Goal: Complete application form: Complete application form

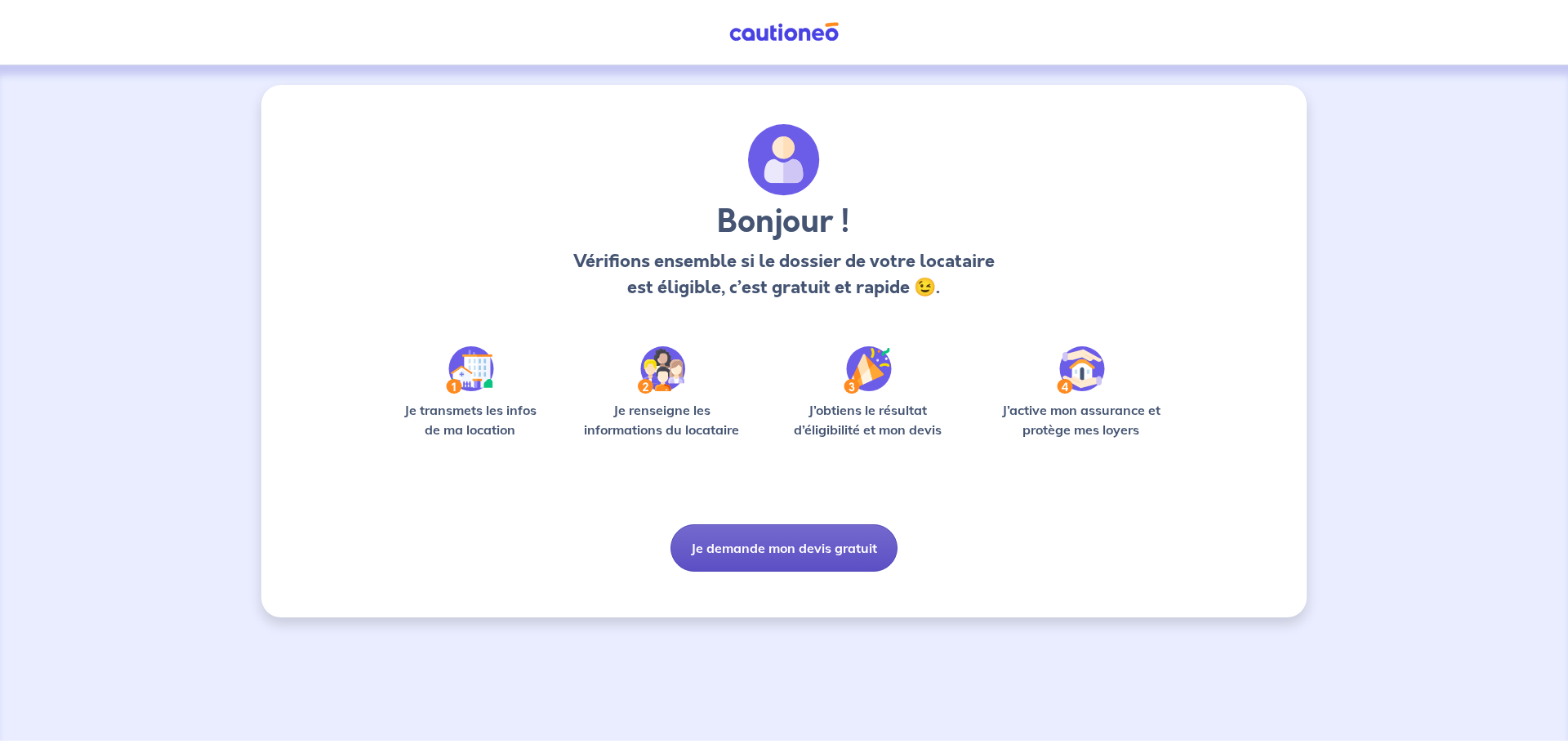
click at [798, 546] on button "Je demande mon devis gratuit" at bounding box center [784, 548] width 227 height 47
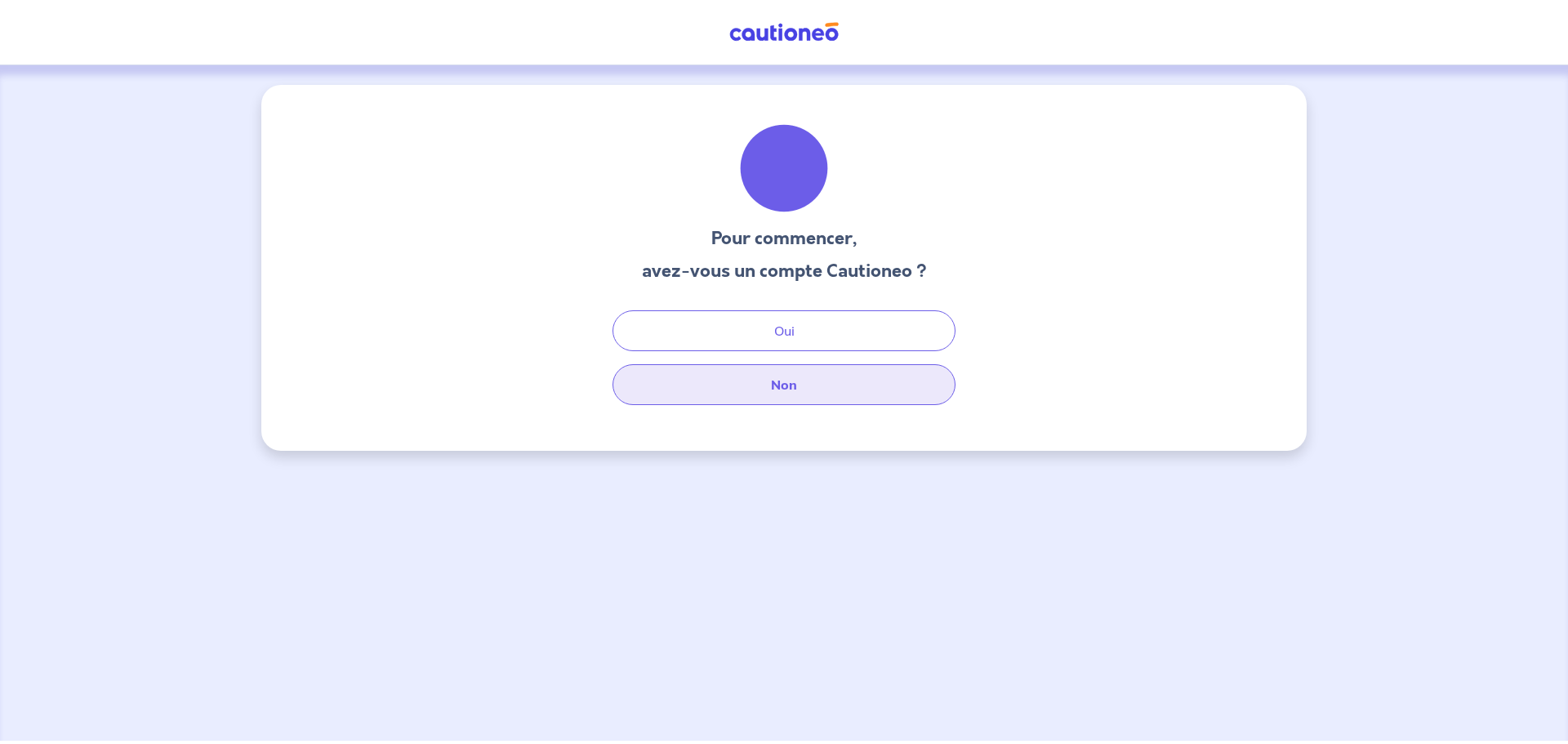
click at [814, 379] on button "Non" at bounding box center [784, 385] width 343 height 41
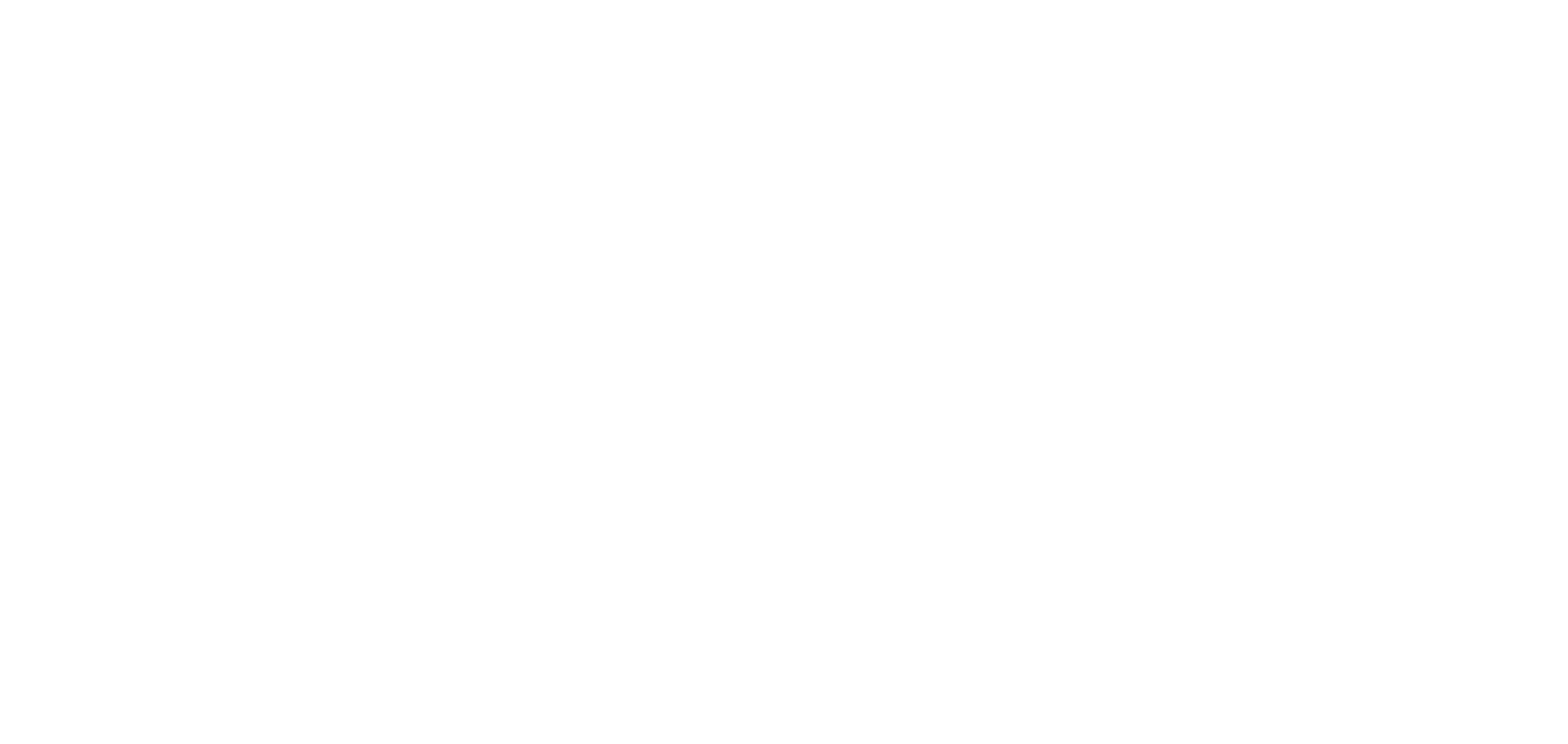
select select "FR"
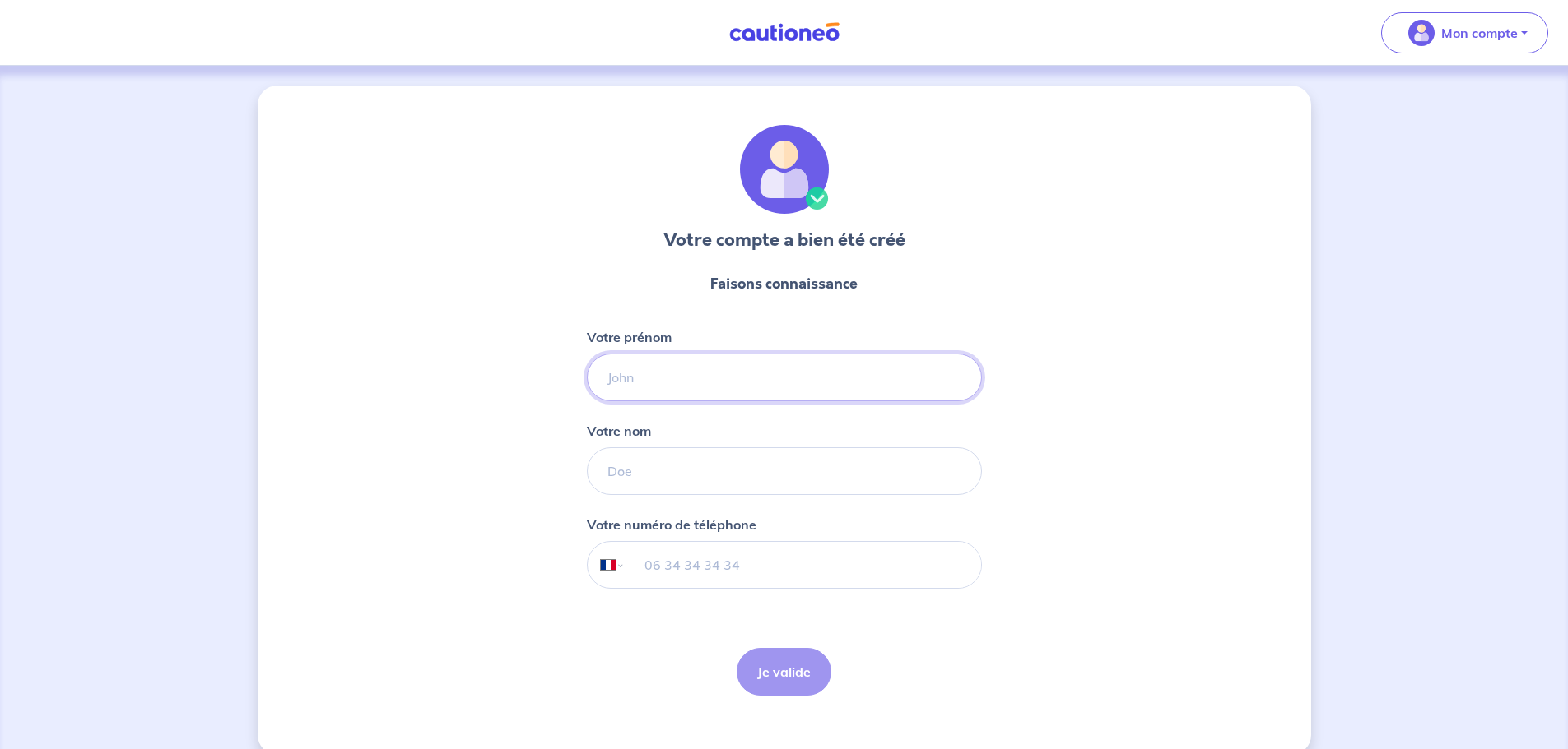
click at [671, 374] on input "Votre prénom" at bounding box center [784, 377] width 395 height 48
type input "Florent"
type input "[PERSON_NAME]"
click at [703, 540] on div "Votre numéro de téléphone International Afghanistan Afrique du Sud Albanie Alge…" at bounding box center [784, 552] width 395 height 74
click at [700, 553] on input "tel" at bounding box center [802, 565] width 356 height 46
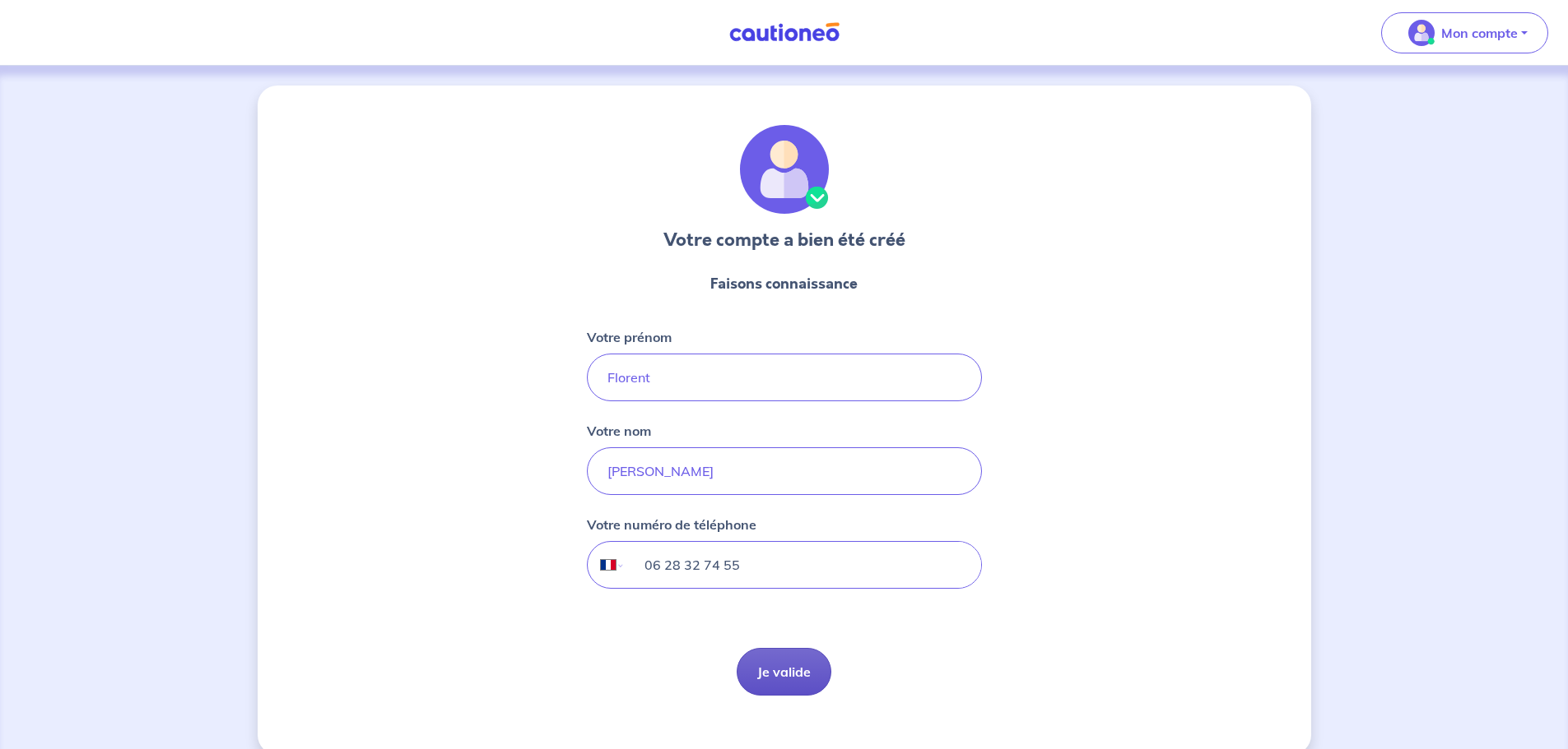
type input "06 28 32 74 55"
click at [799, 684] on button "Je valide" at bounding box center [783, 672] width 94 height 48
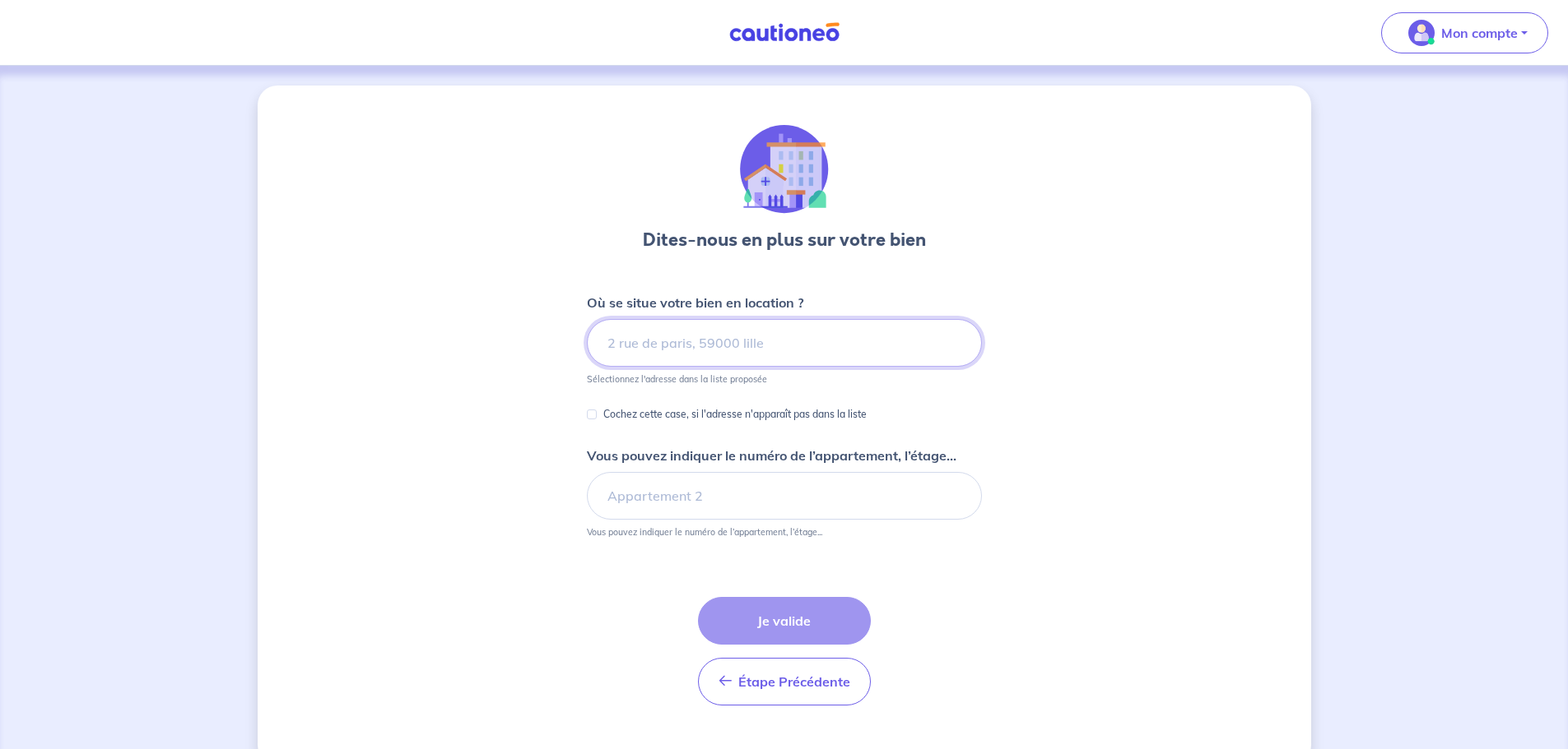
click at [730, 350] on input at bounding box center [784, 343] width 395 height 48
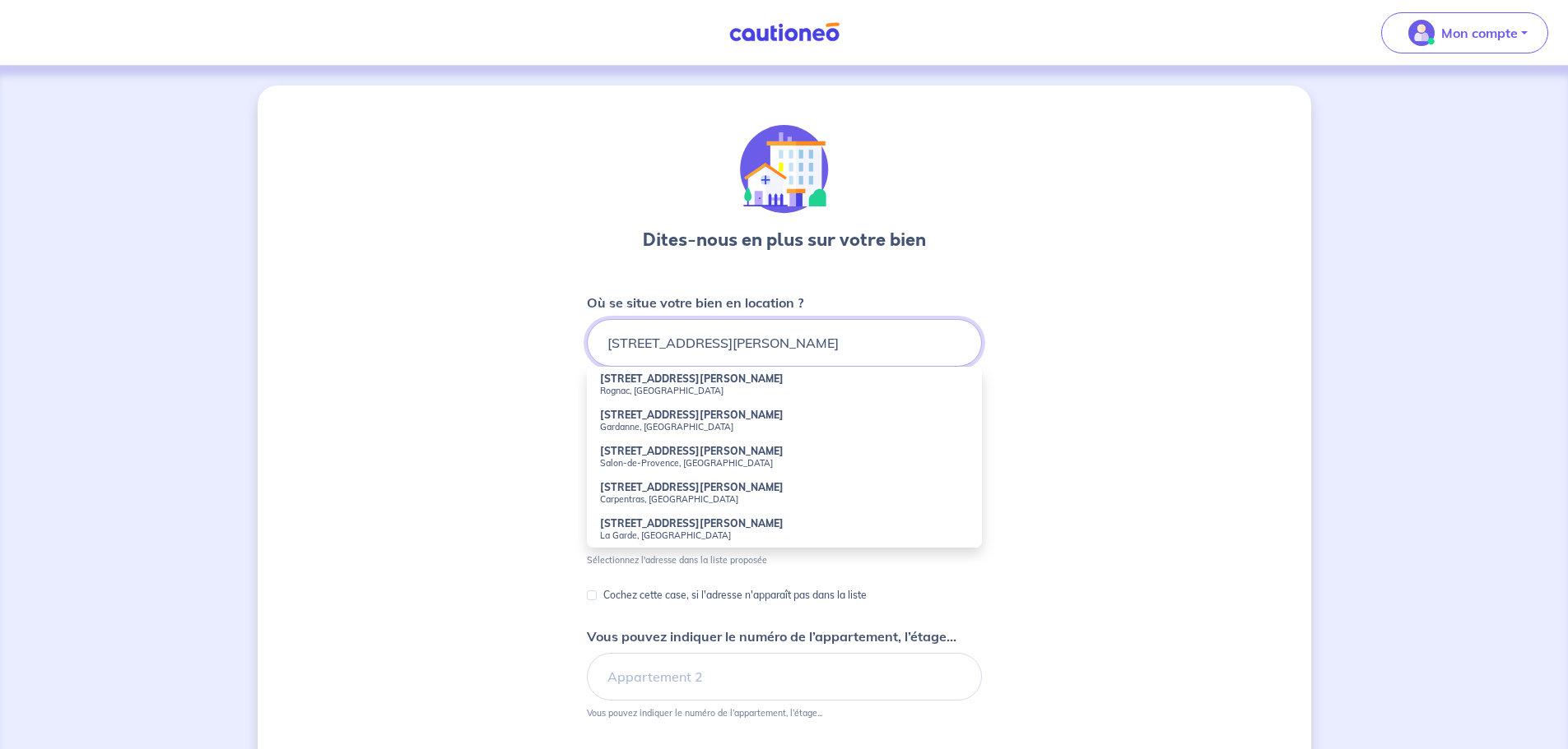
drag, startPoint x: 769, startPoint y: 348, endPoint x: 569, endPoint y: 342, distance: 200.1
click at [569, 342] on div "Dites-nous en plus sur votre bien Où se situe votre bien en location ? 145 boul…" at bounding box center [784, 515] width 1054 height 861
click at [660, 489] on strong "16 Boulevard de la Concorde" at bounding box center [649, 487] width 99 height 12
type input "16 Boulevard de la Concorde, Marseille, France"
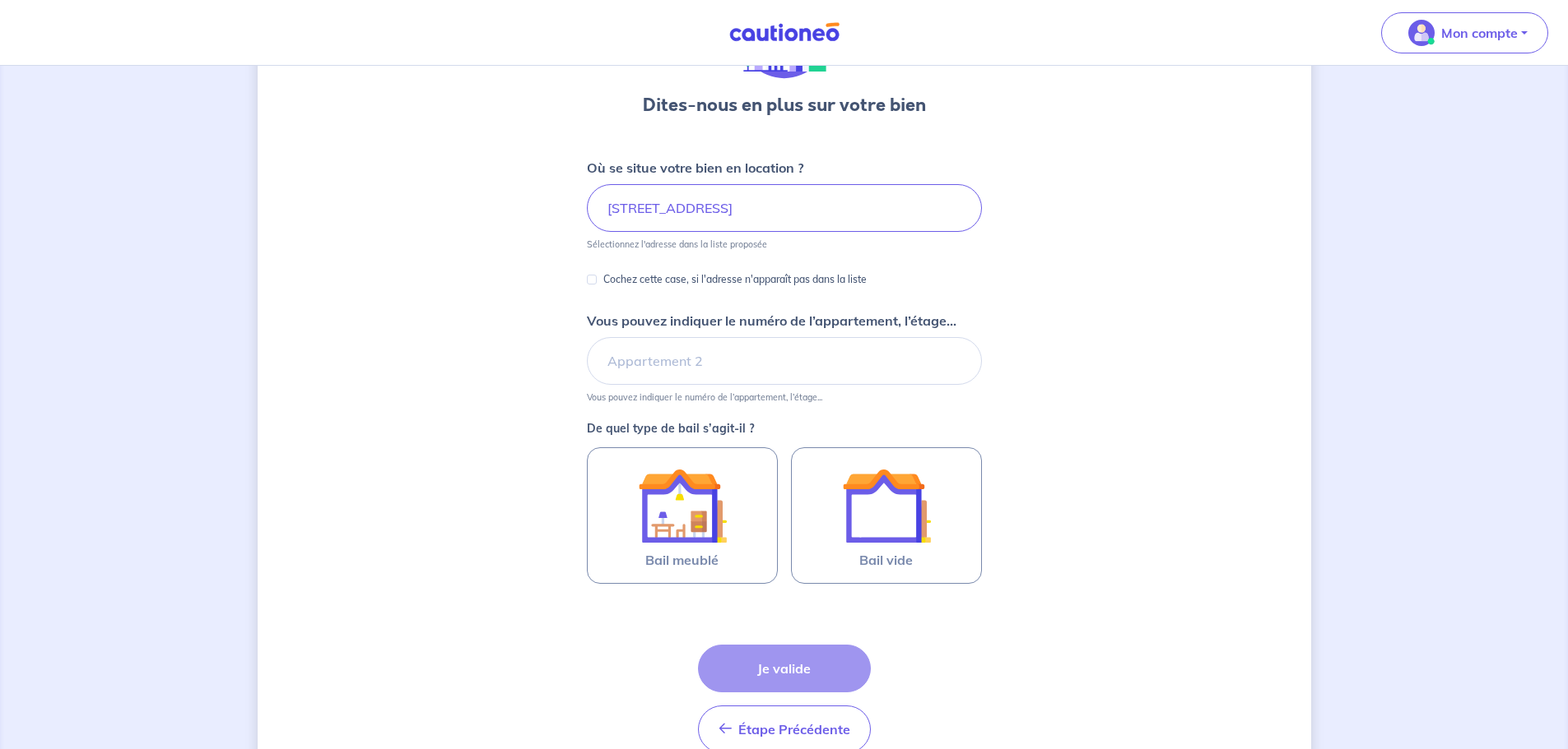
scroll to position [164, 0]
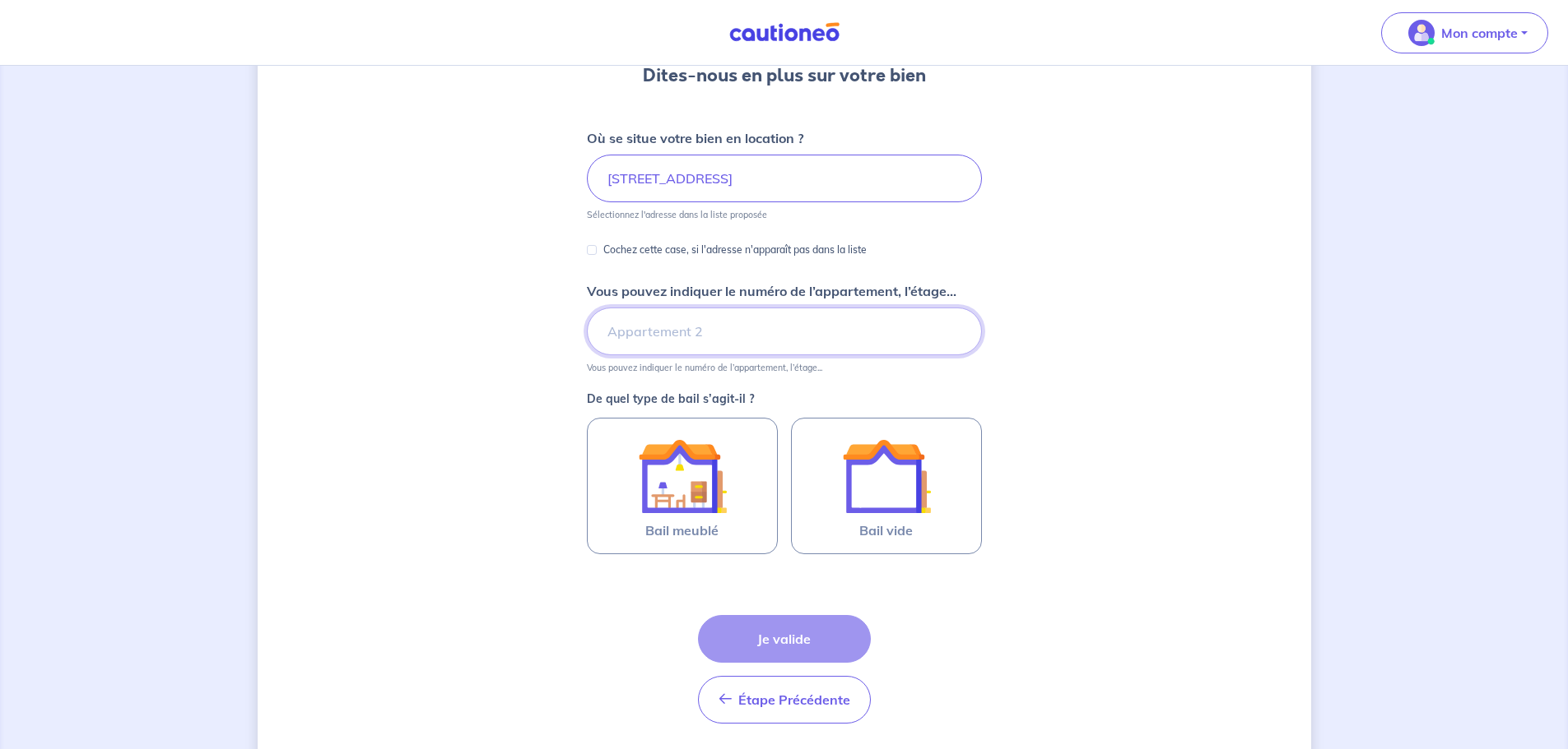
click at [662, 331] on input "Vous pouvez indiquer le numéro de l’appartement, l’étage..." at bounding box center [784, 332] width 395 height 48
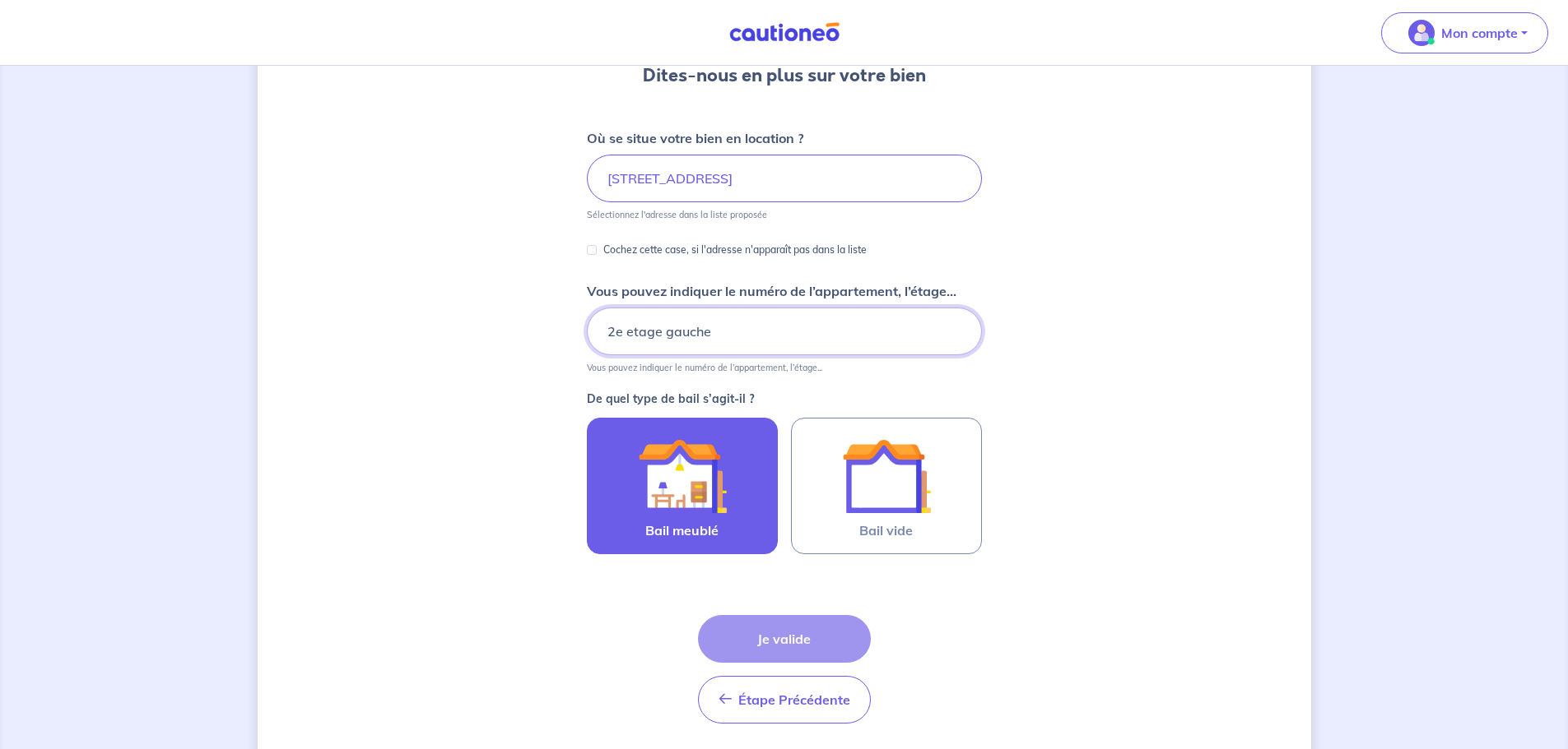
type input "2e etage gauche"
click at [708, 450] on img at bounding box center [683, 477] width 89 height 89
click at [0, 0] on input "Bail meublé" at bounding box center [0, 0] width 0 height 0
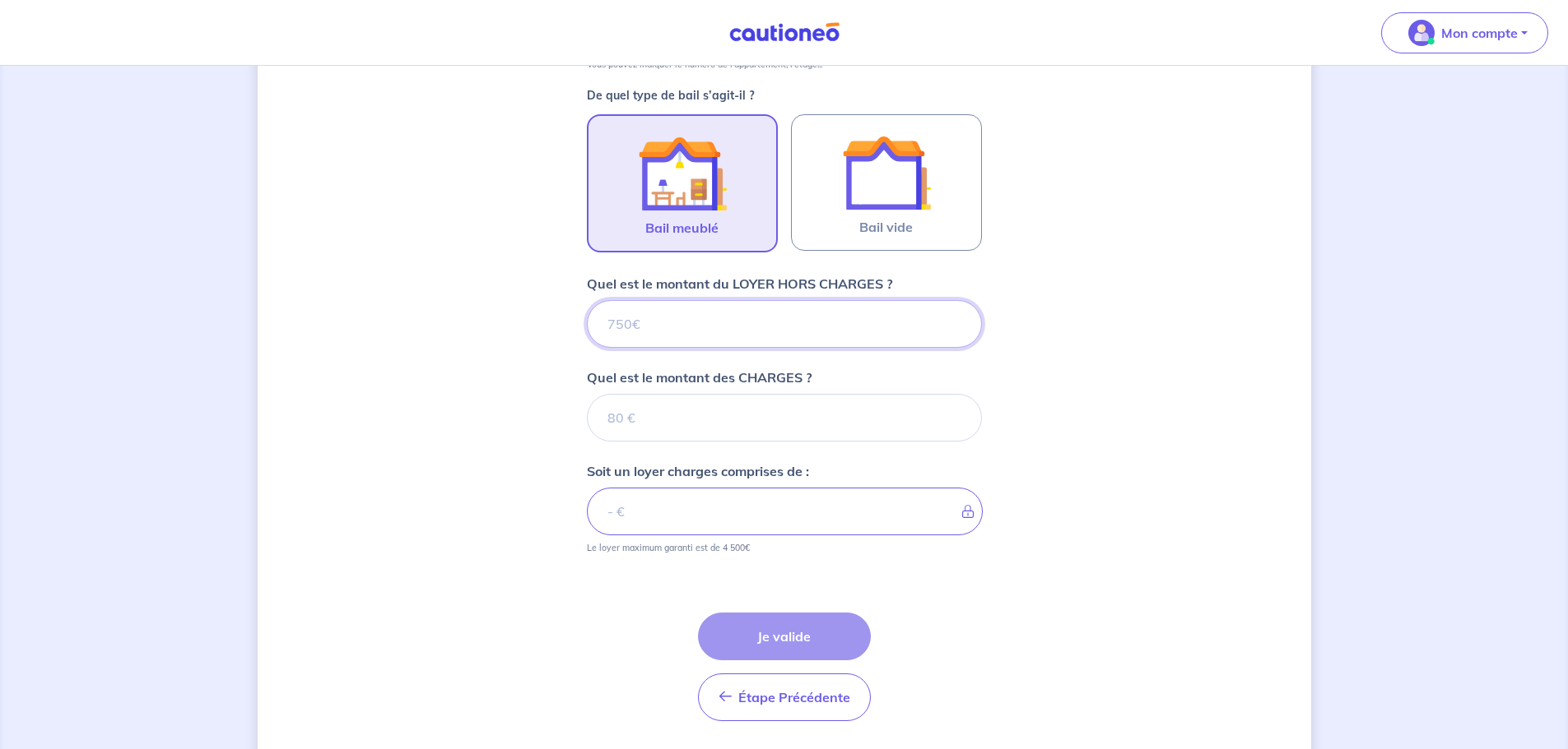
scroll to position [519, 0]
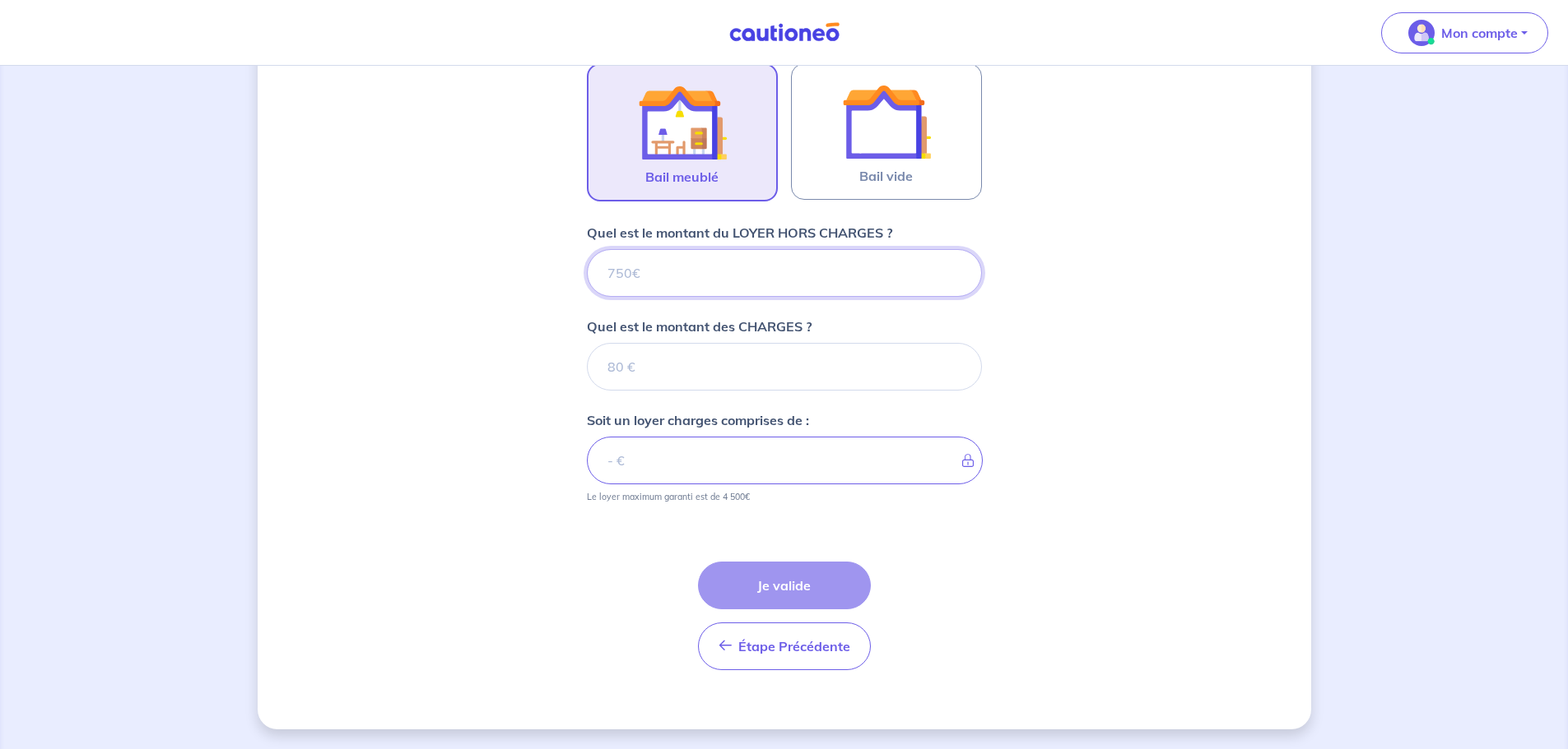
click at [695, 282] on input "Quel est le montant du LOYER HORS CHARGES ?" at bounding box center [784, 273] width 395 height 48
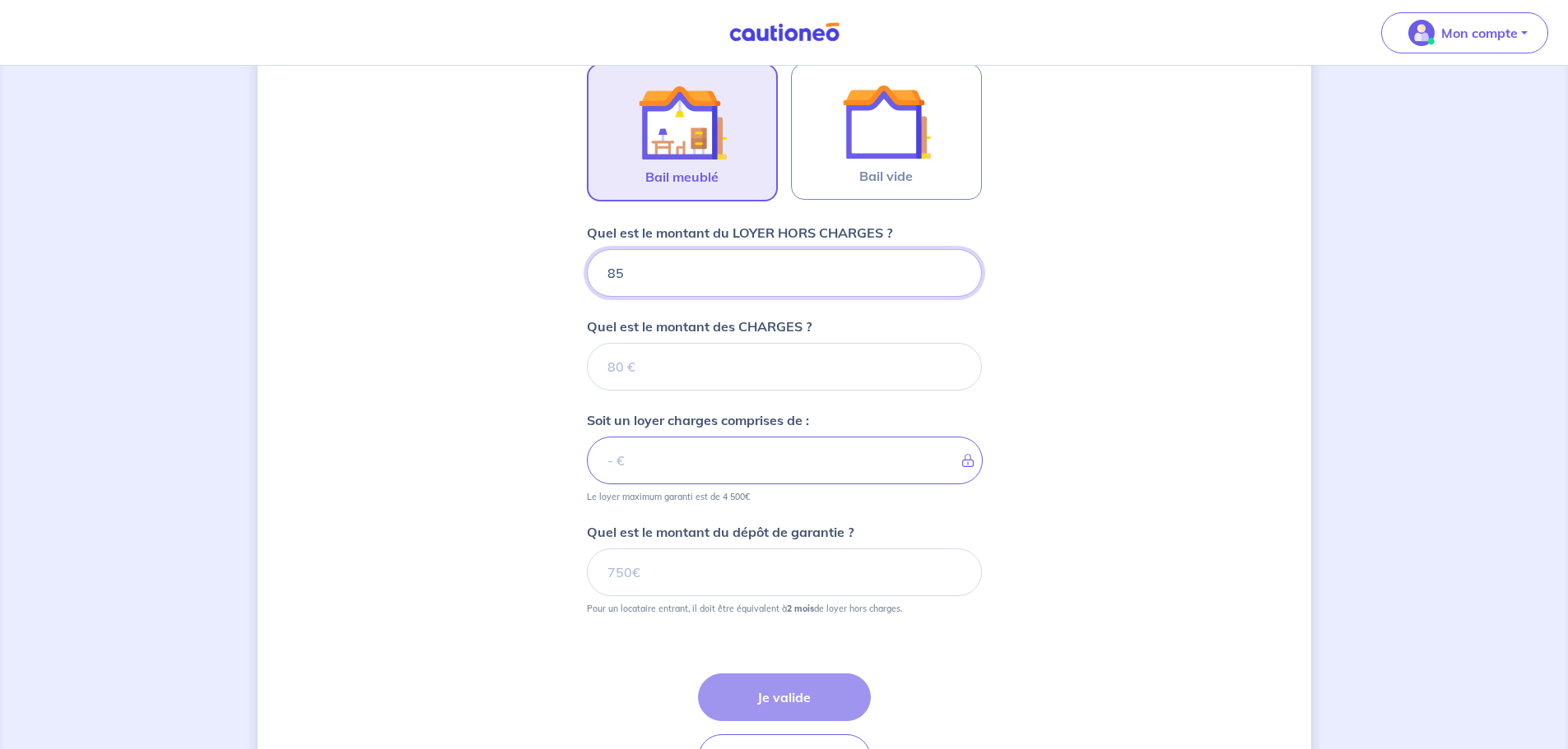
type input "850"
click at [711, 384] on input "Quel est le montant des CHARGES ?" at bounding box center [784, 367] width 395 height 48
type input "50"
type input "900"
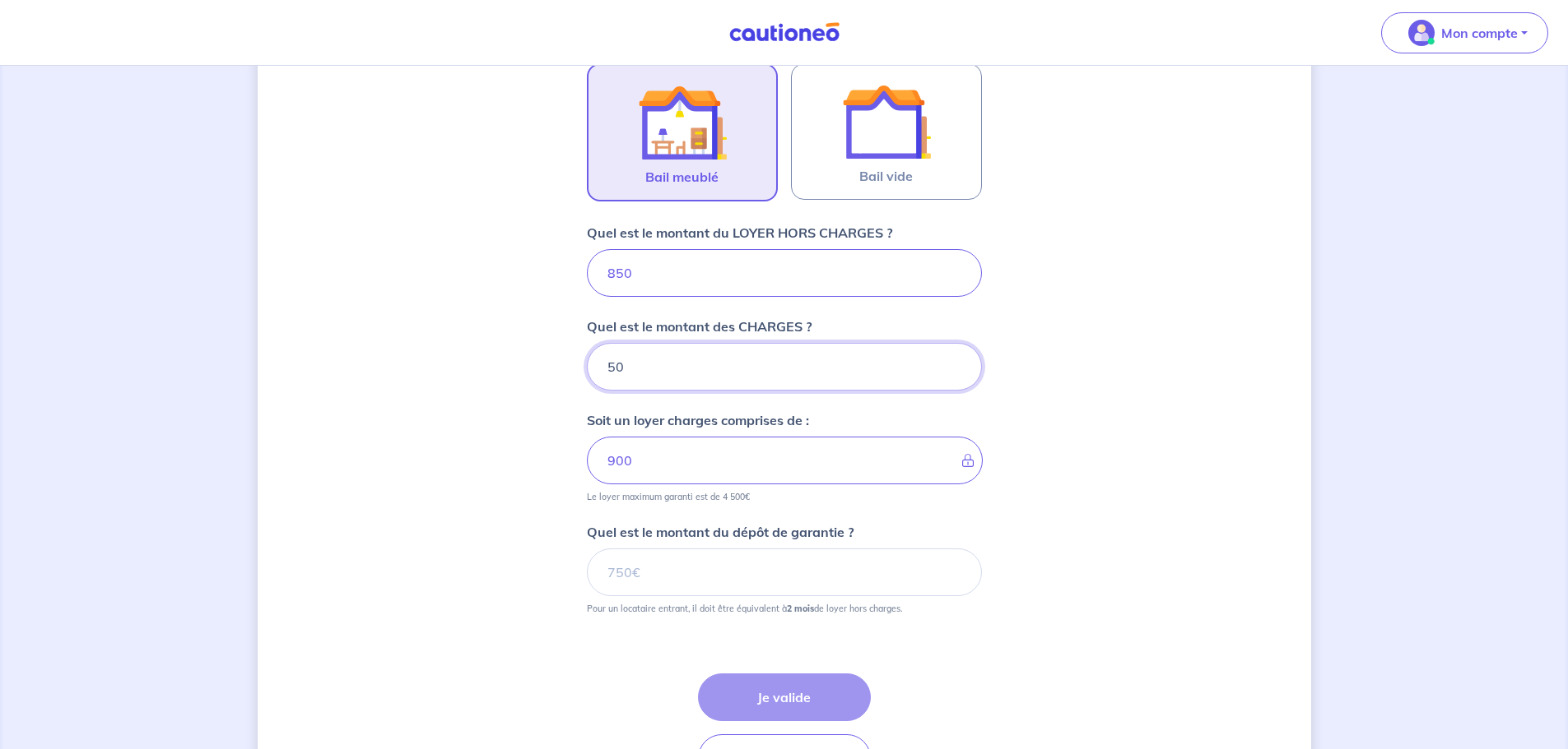
type input "50"
click at [720, 571] on input "Quel est le montant du dépôt de garantie ?" at bounding box center [784, 573] width 395 height 48
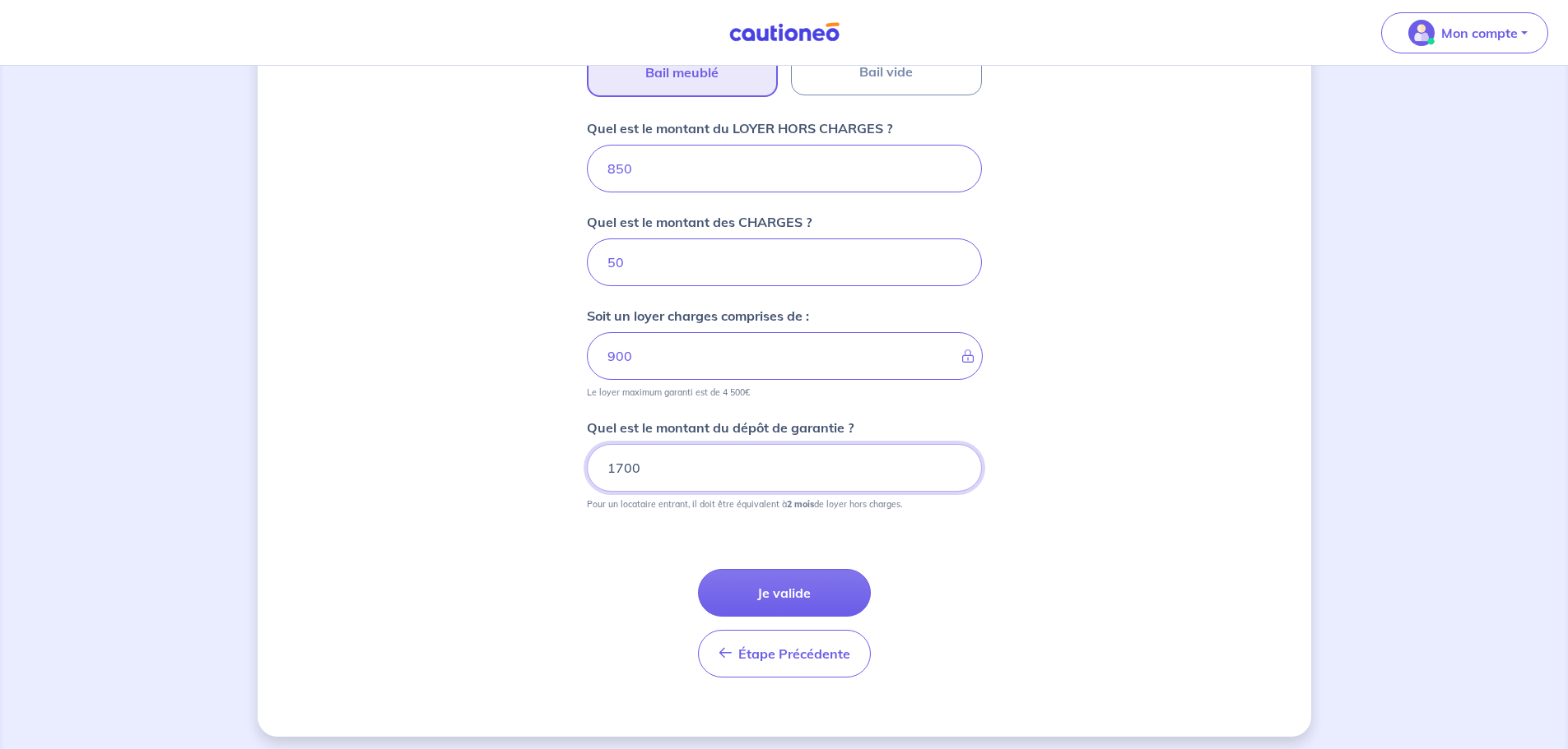
scroll to position [631, 0]
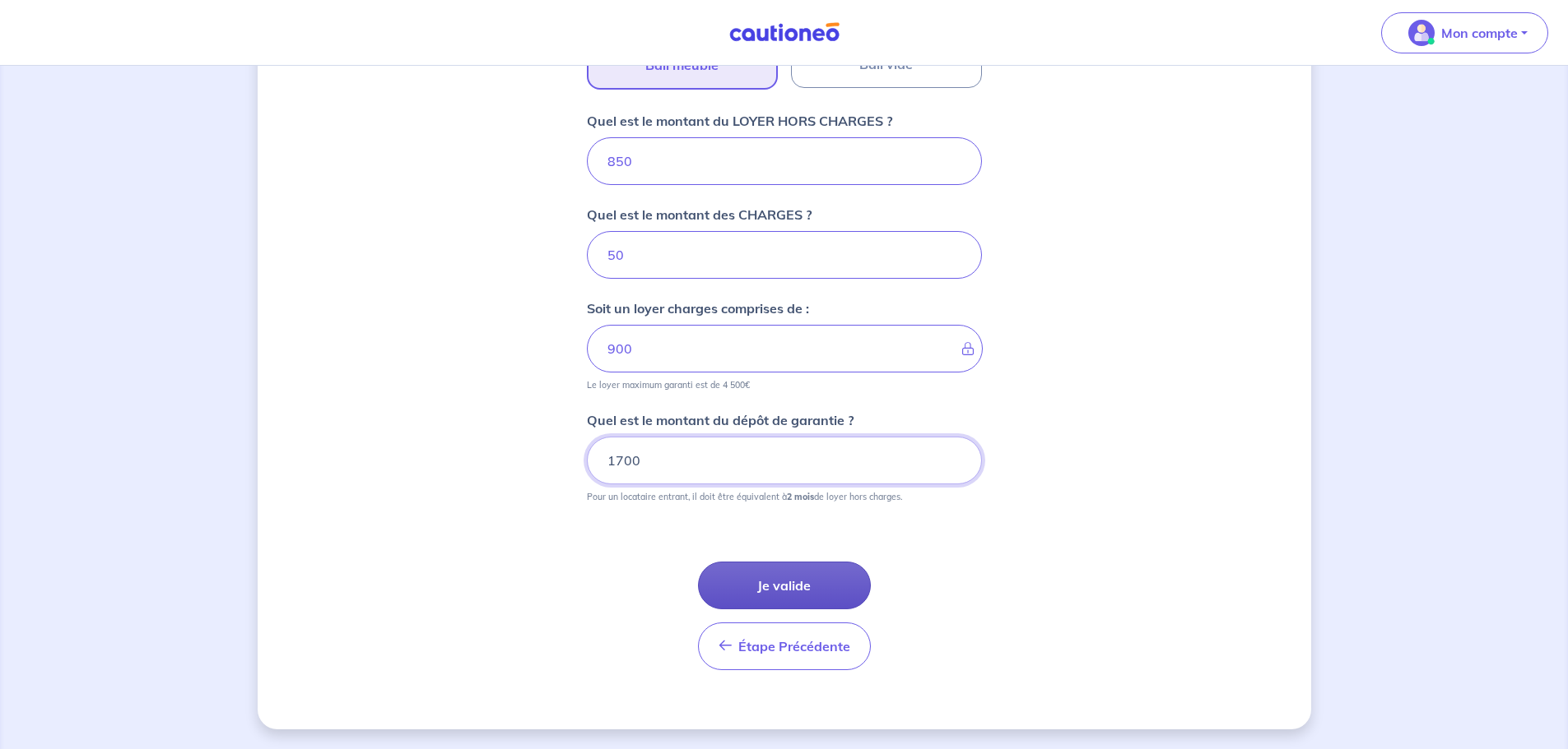
type input "1700"
click at [806, 570] on button "Je valide" at bounding box center [784, 586] width 172 height 48
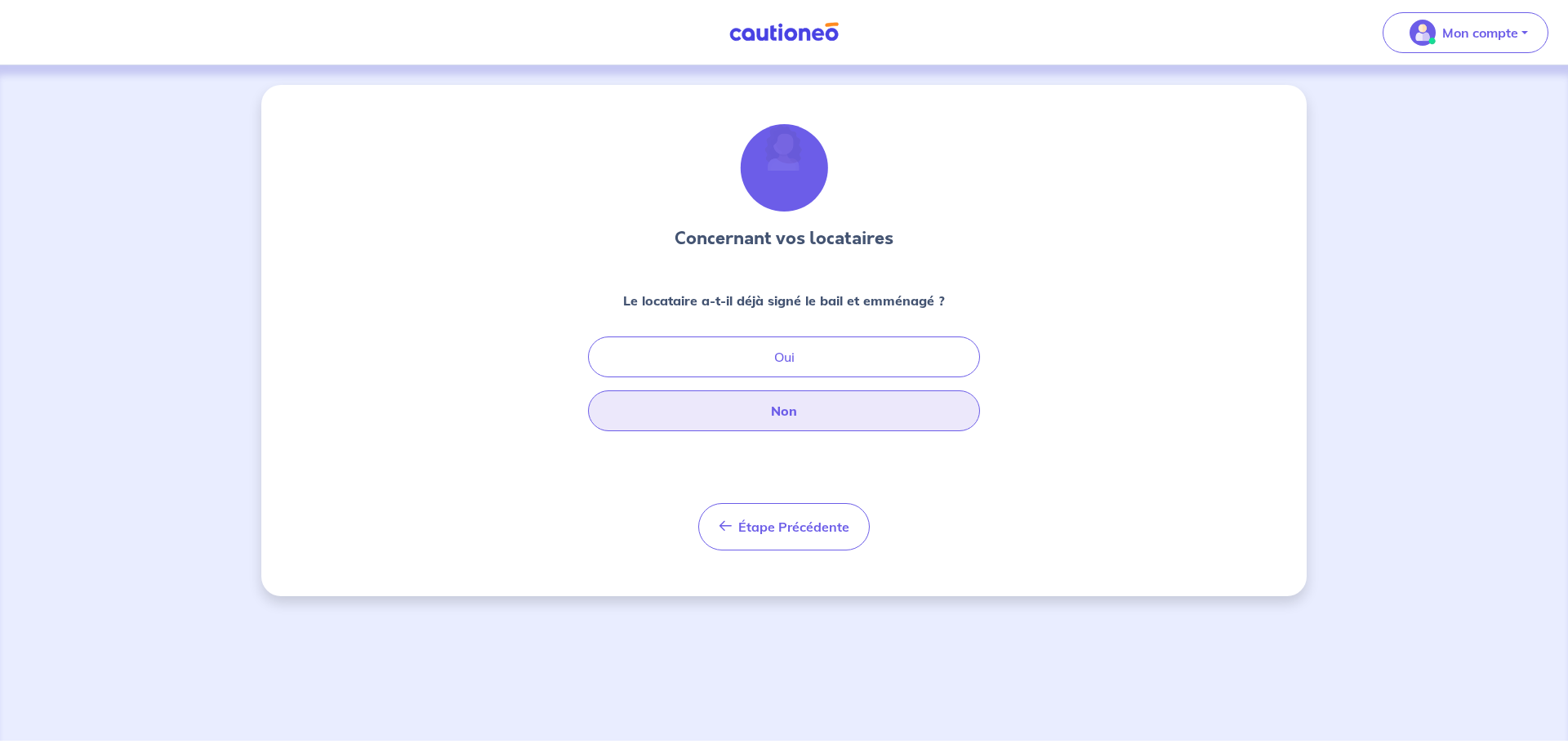
click at [827, 407] on button "Non" at bounding box center [784, 411] width 392 height 41
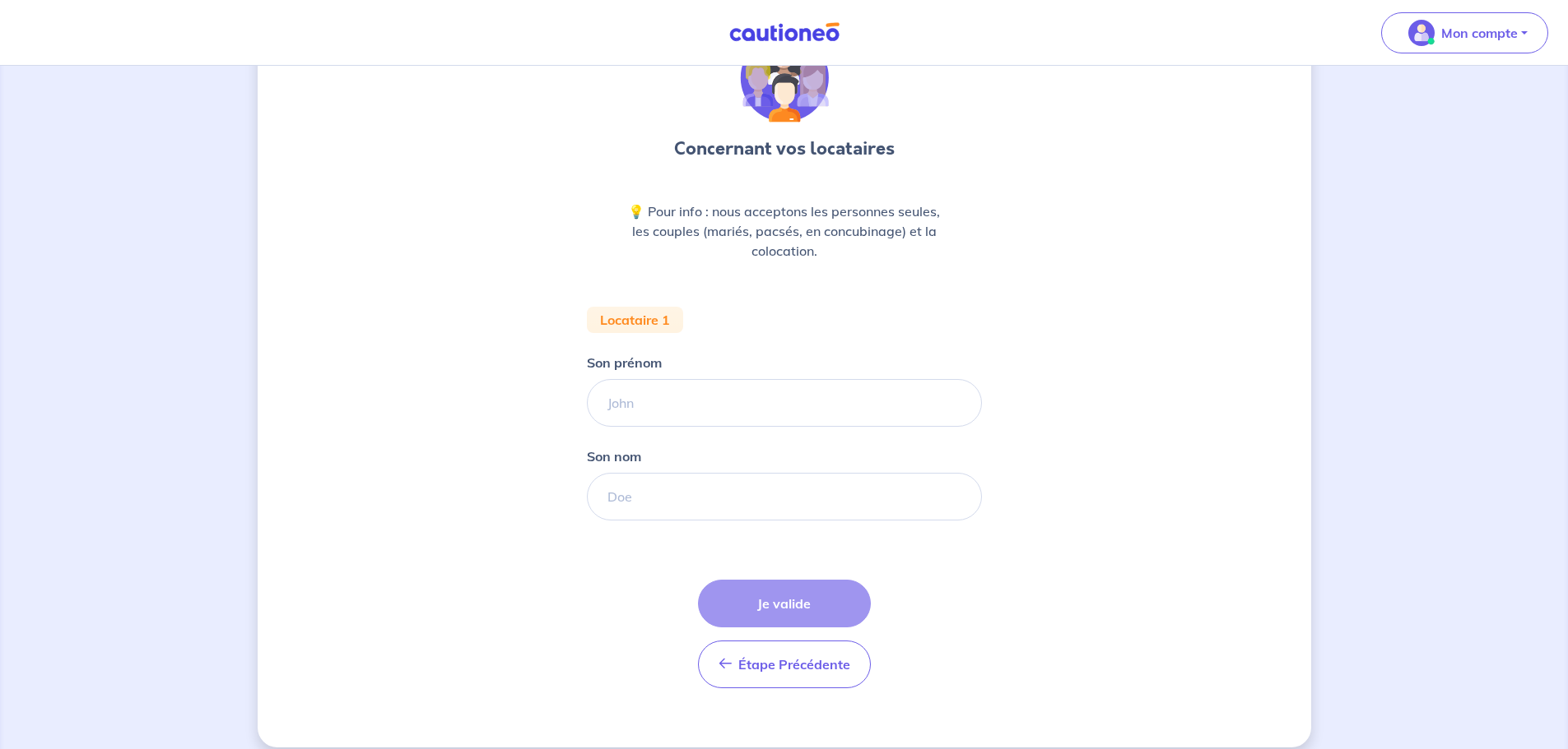
scroll to position [109, 0]
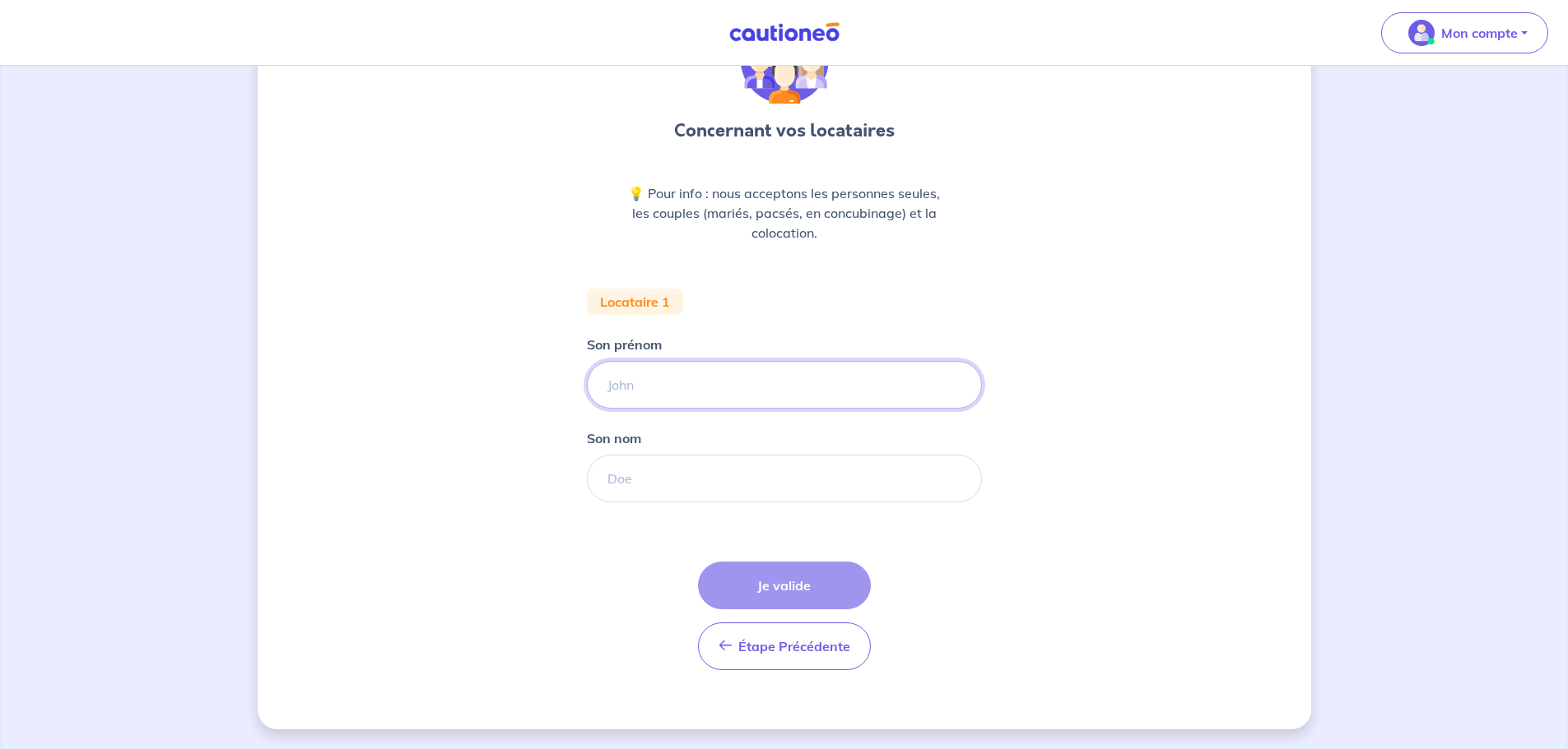
click at [652, 388] on input "Son prénom" at bounding box center [784, 385] width 395 height 48
type input "Nicolas"
click at [663, 476] on input "Son nom" at bounding box center [784, 479] width 395 height 48
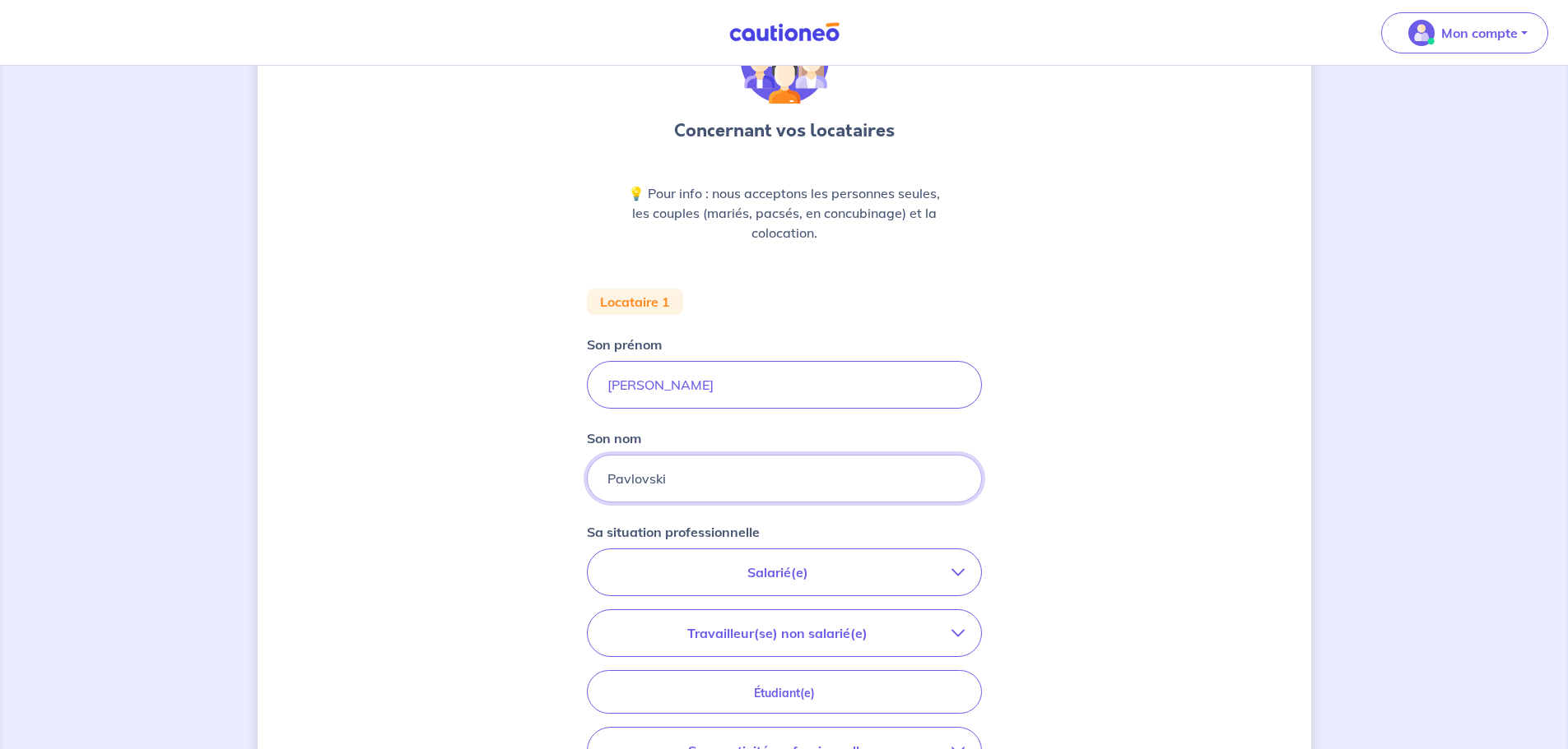
type input "Pavlovski"
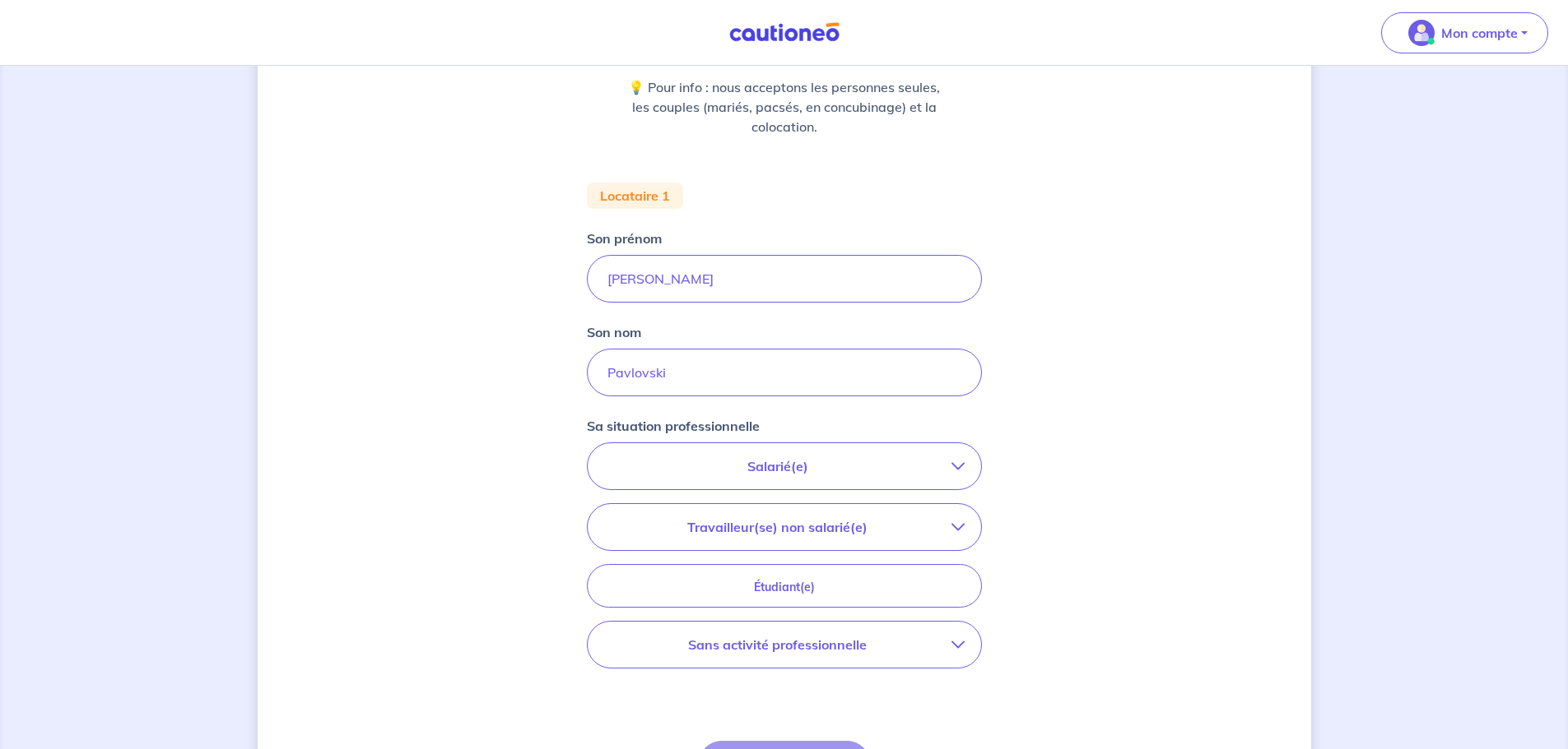
scroll to position [357, 0]
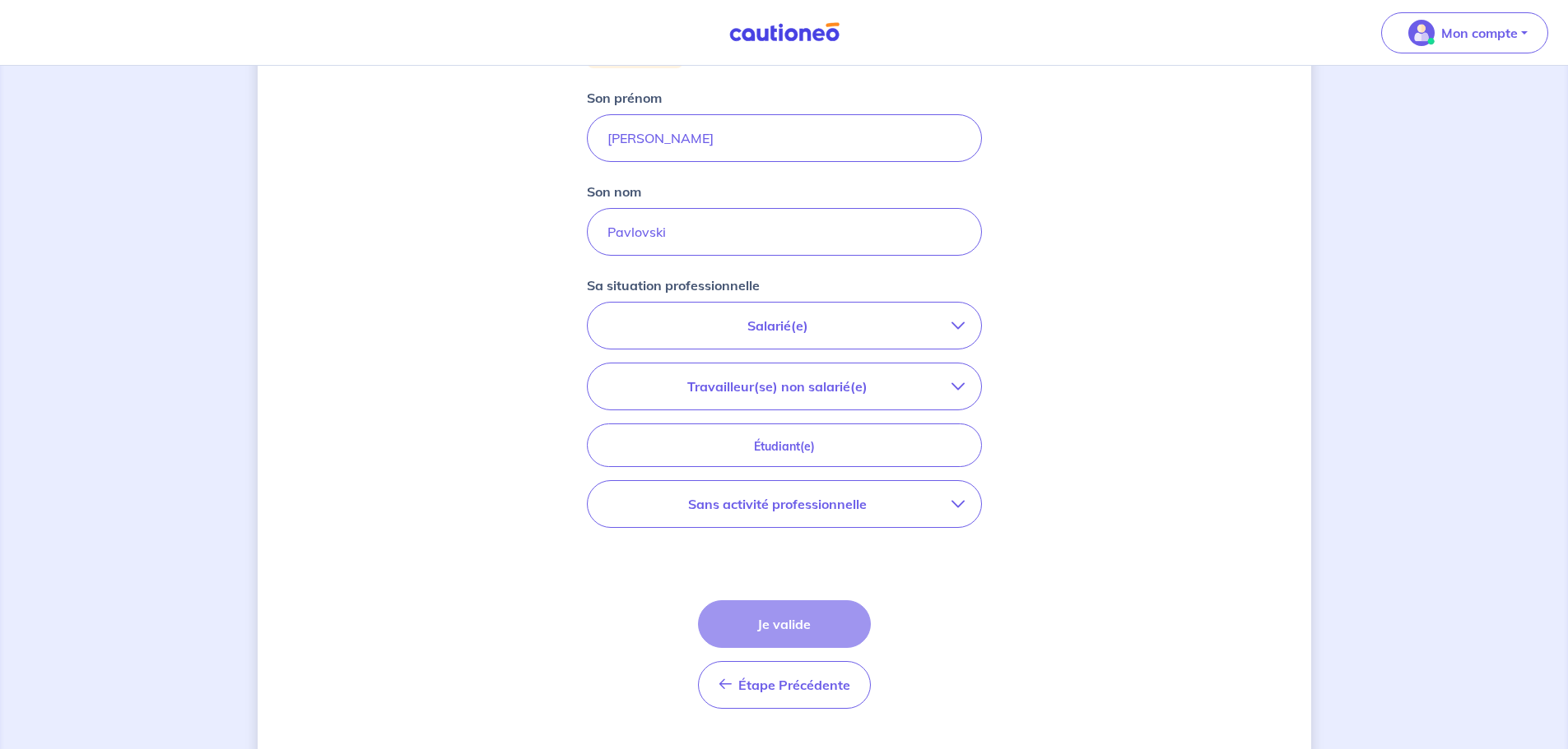
click at [826, 335] on p "Salarié(e)" at bounding box center [777, 326] width 347 height 20
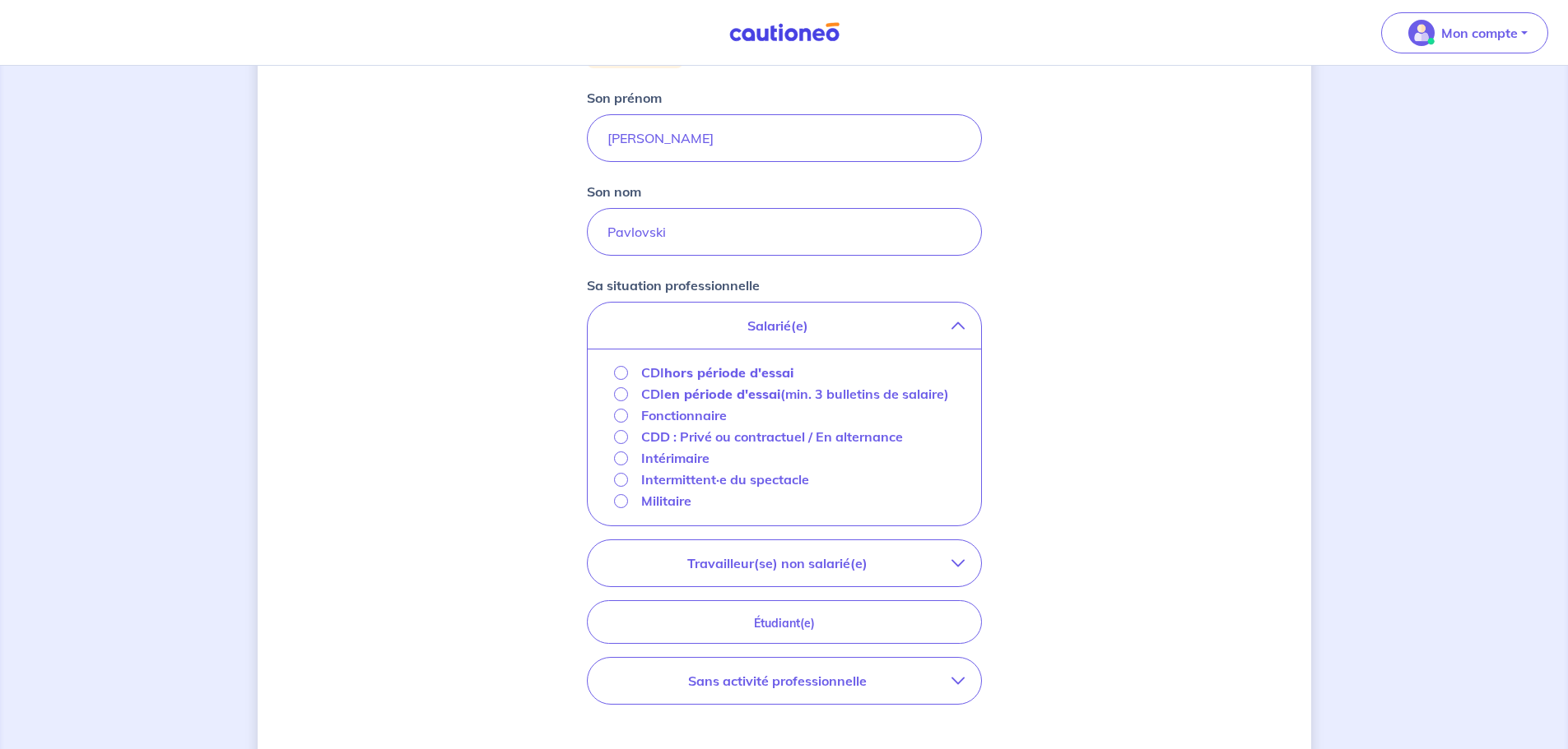
click at [719, 375] on strong "hors période d'essai" at bounding box center [728, 373] width 129 height 17
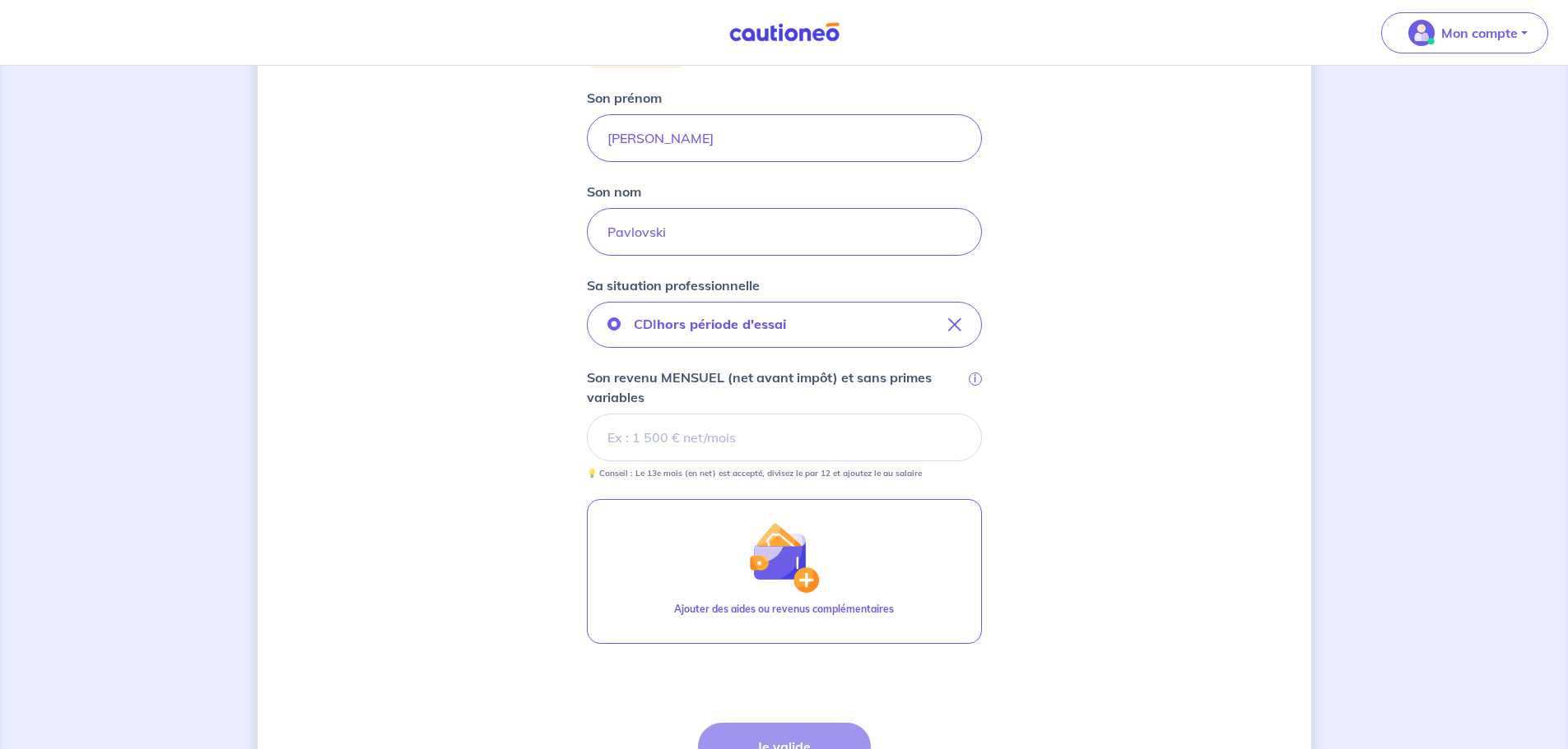
click at [766, 433] on input "Son revenu MENSUEL (net avant impôt) et sans primes variables i" at bounding box center [784, 438] width 395 height 48
click at [683, 440] on input "Son revenu MENSUEL (net avant impôt) et sans primes variables i" at bounding box center [784, 438] width 395 height 48
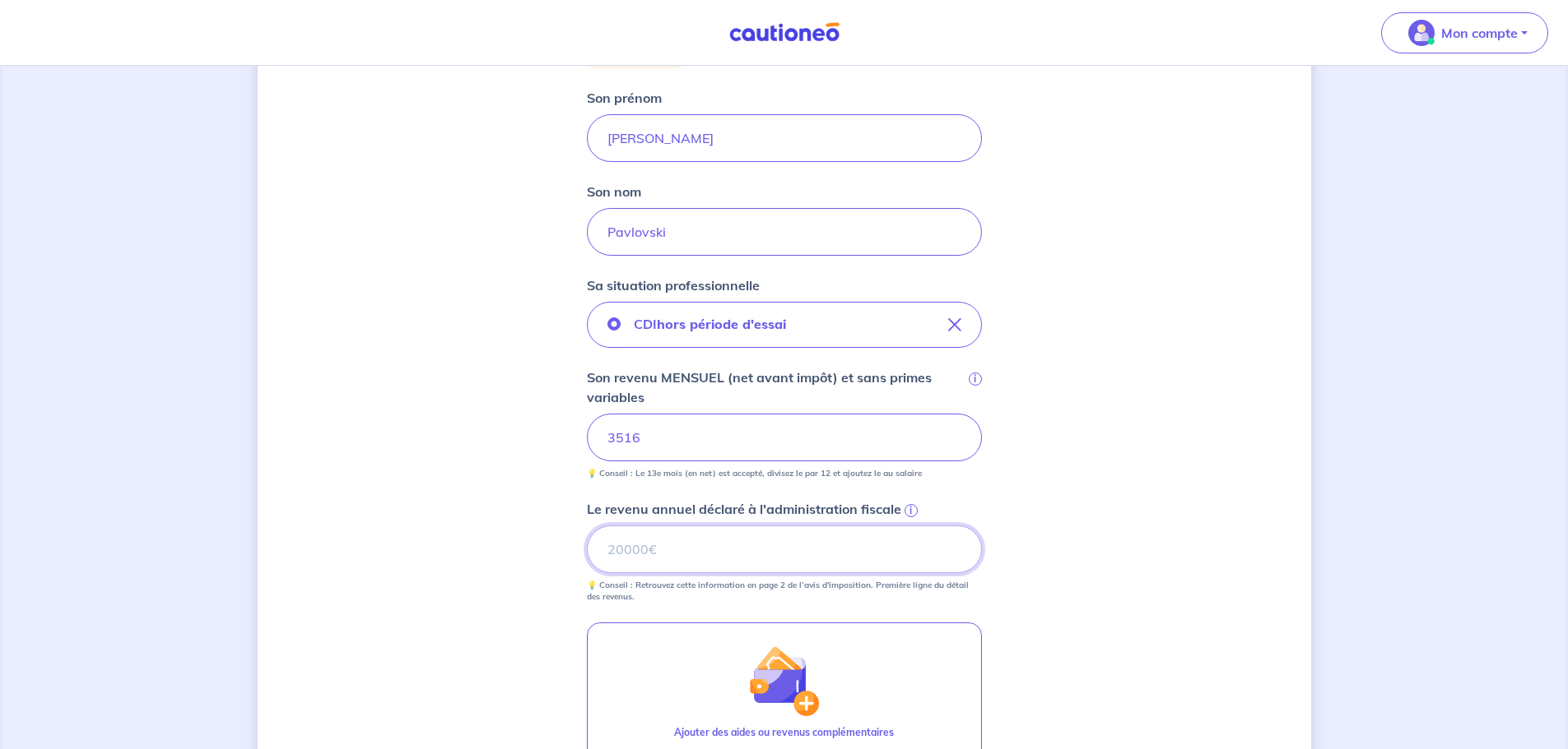
click at [788, 560] on input "Le revenu annuel déclaré à l'administration fiscale i" at bounding box center [784, 550] width 395 height 48
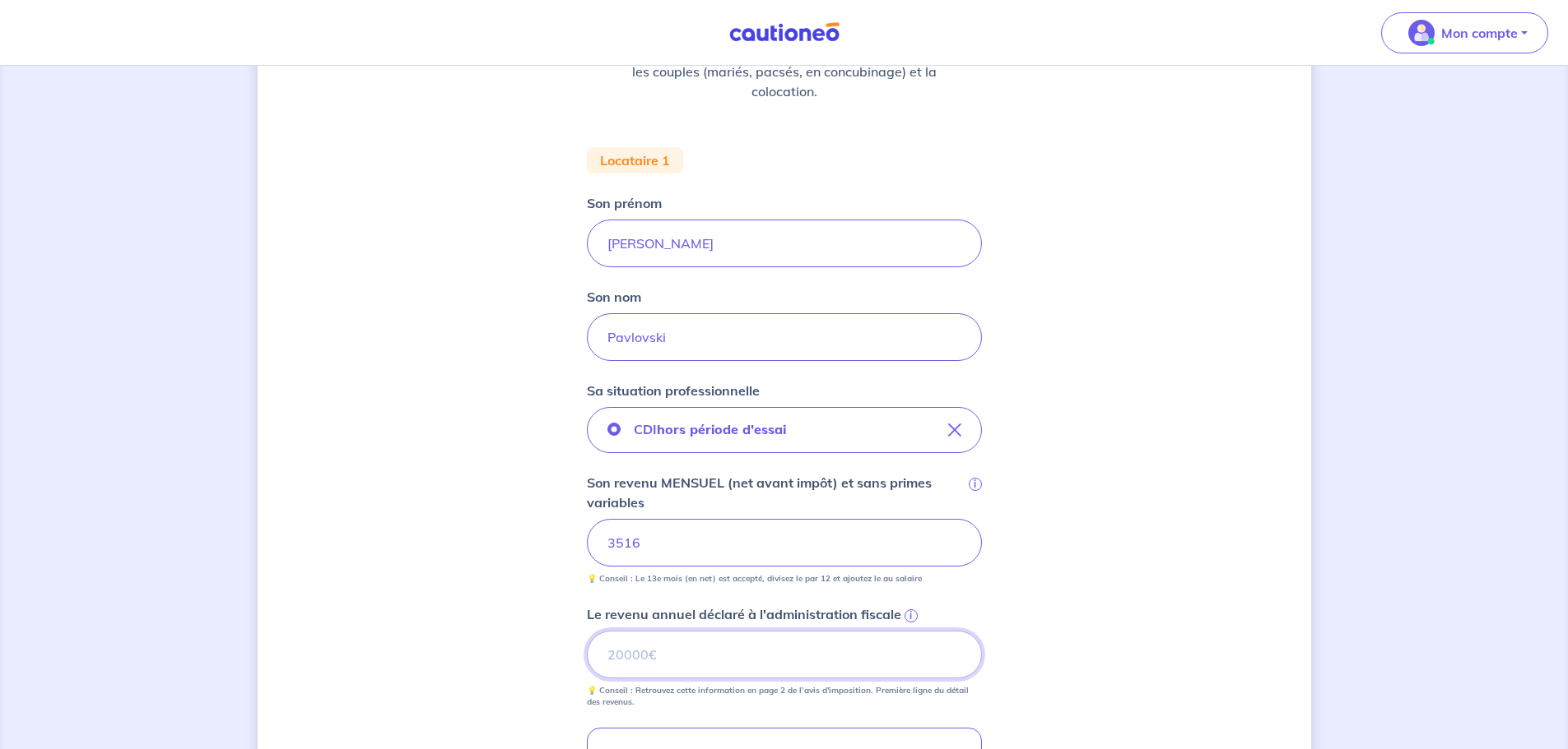
scroll to position [394, 0]
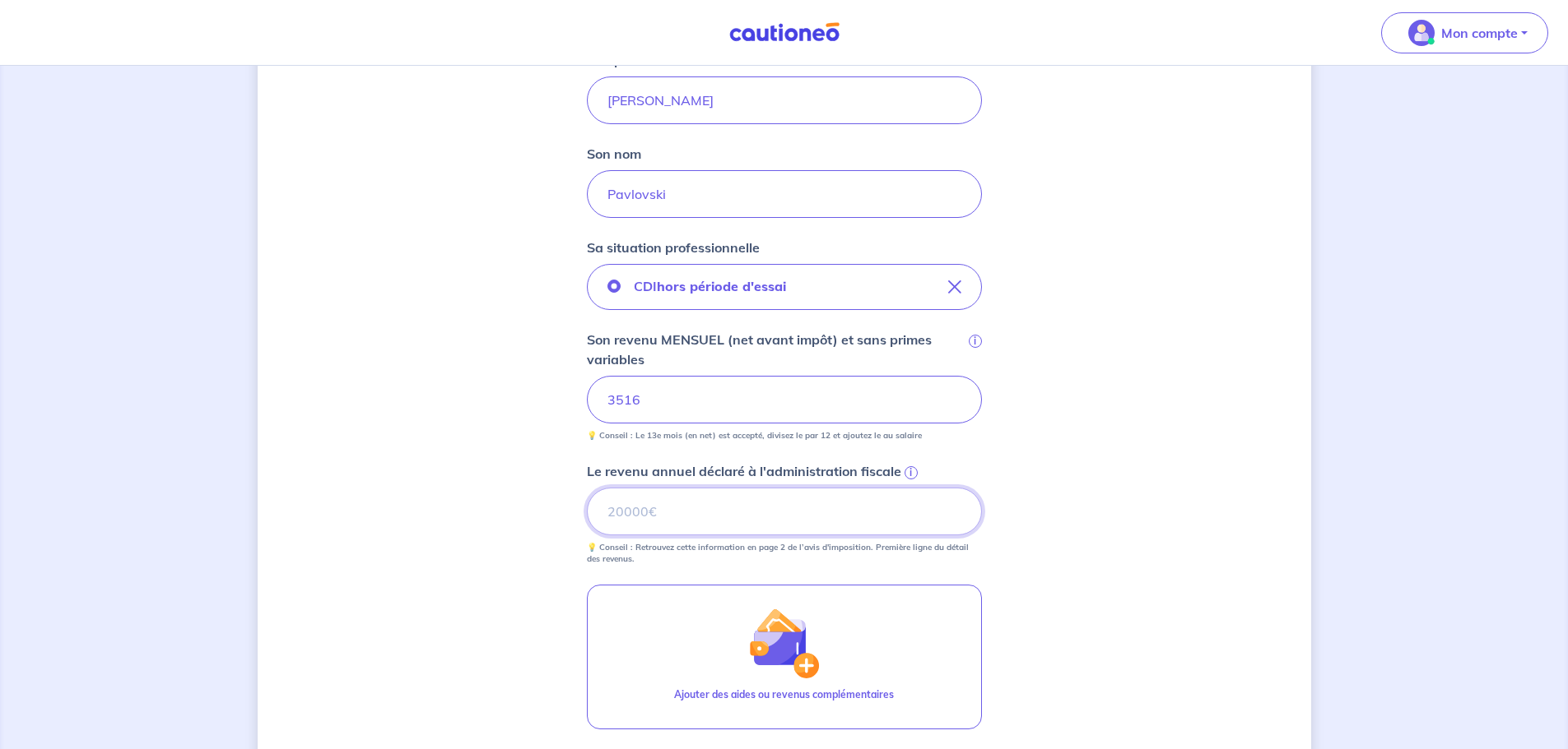
click at [655, 504] on input "Le revenu annuel déclaré à l'administration fiscale i" at bounding box center [784, 511] width 395 height 48
click at [982, 343] on div "Concernant vos locataires 💡 Pour info : nous acceptons les personnes seules, le…" at bounding box center [784, 334] width 1054 height 1285
click at [908, 474] on span "i" at bounding box center [911, 473] width 13 height 13
click at [908, 487] on input "Le revenu annuel déclaré à l'administration fiscale i" at bounding box center [784, 511] width 395 height 48
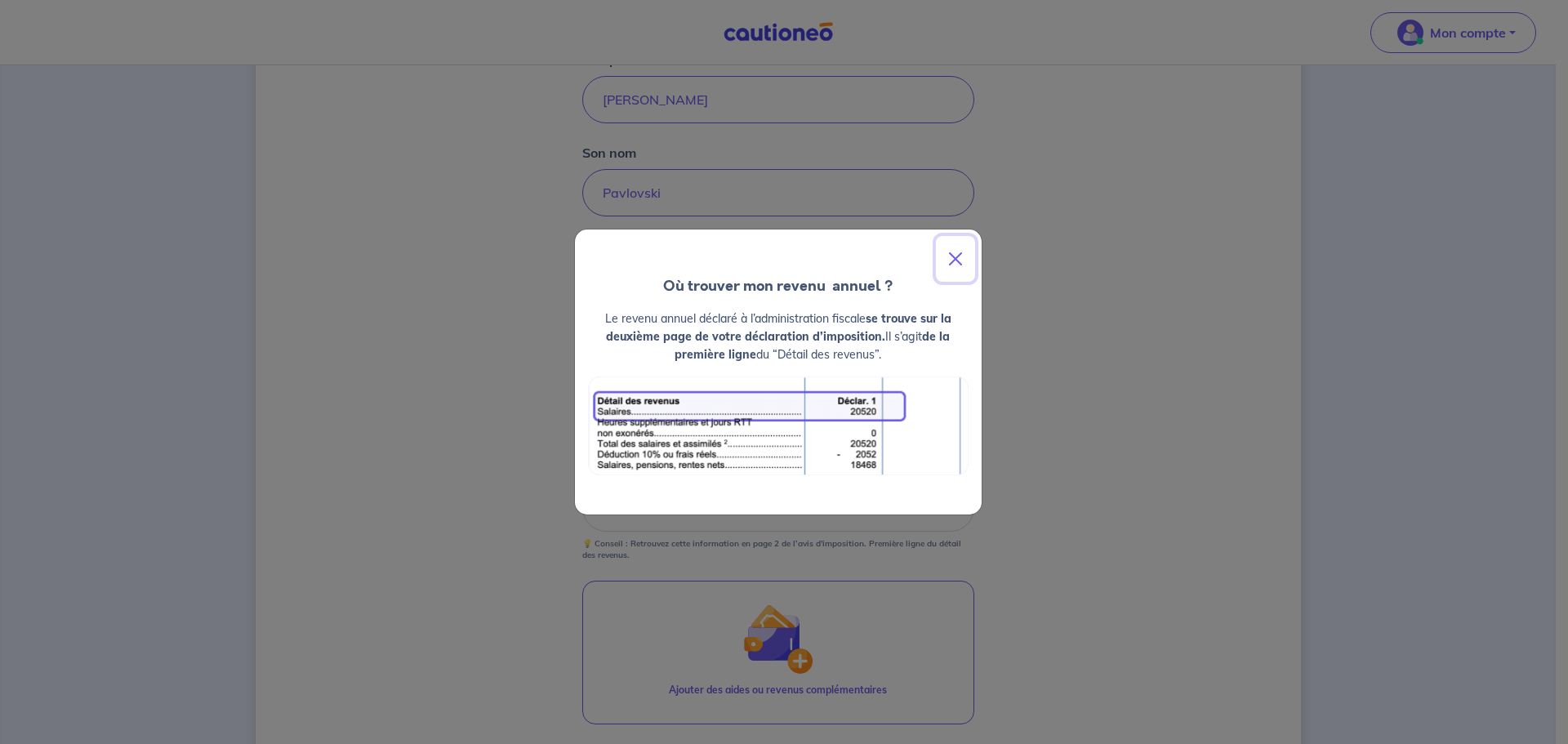
click at [957, 268] on button "Close" at bounding box center [956, 259] width 39 height 45
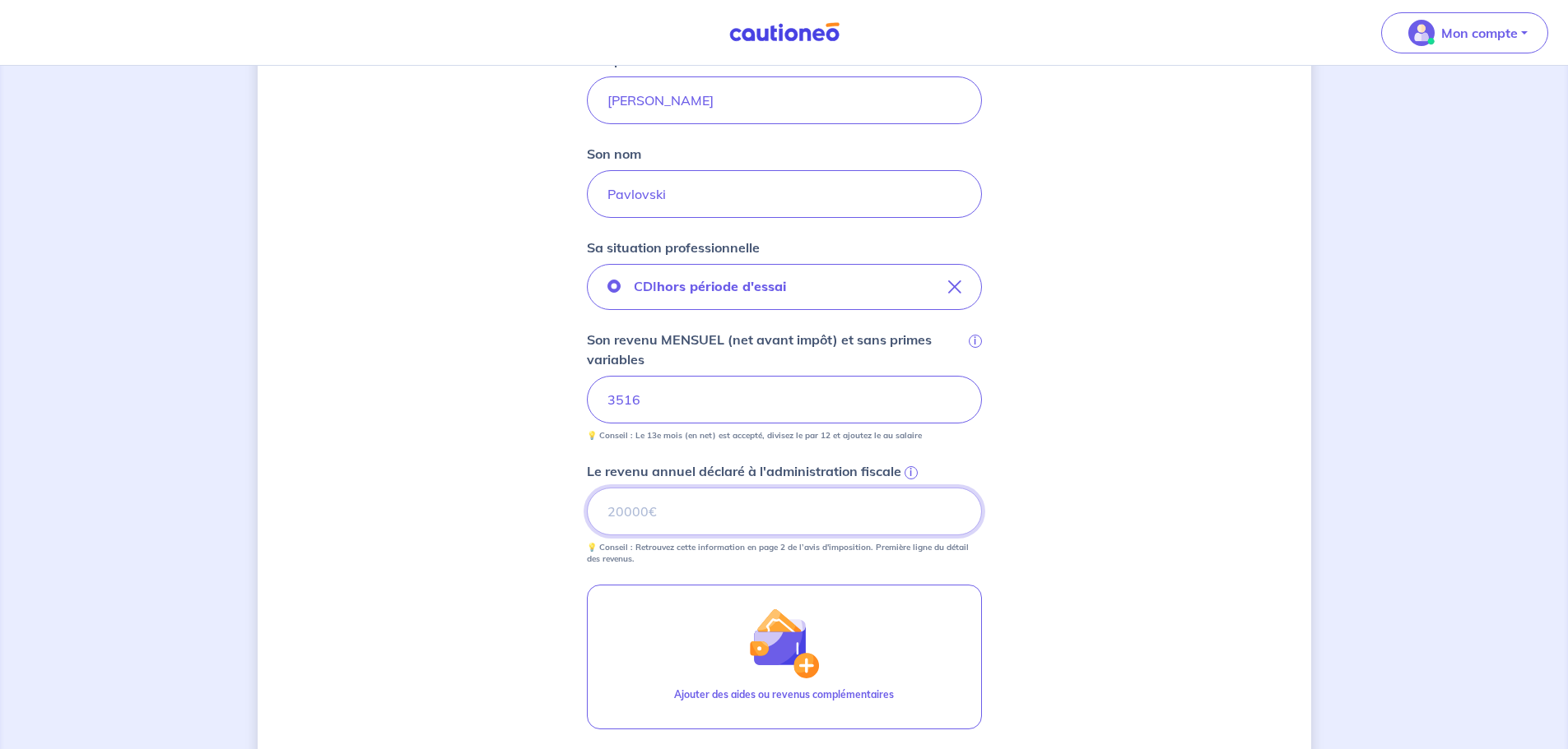
click at [832, 526] on input "Le revenu annuel déclaré à l'administration fiscale i" at bounding box center [784, 511] width 395 height 48
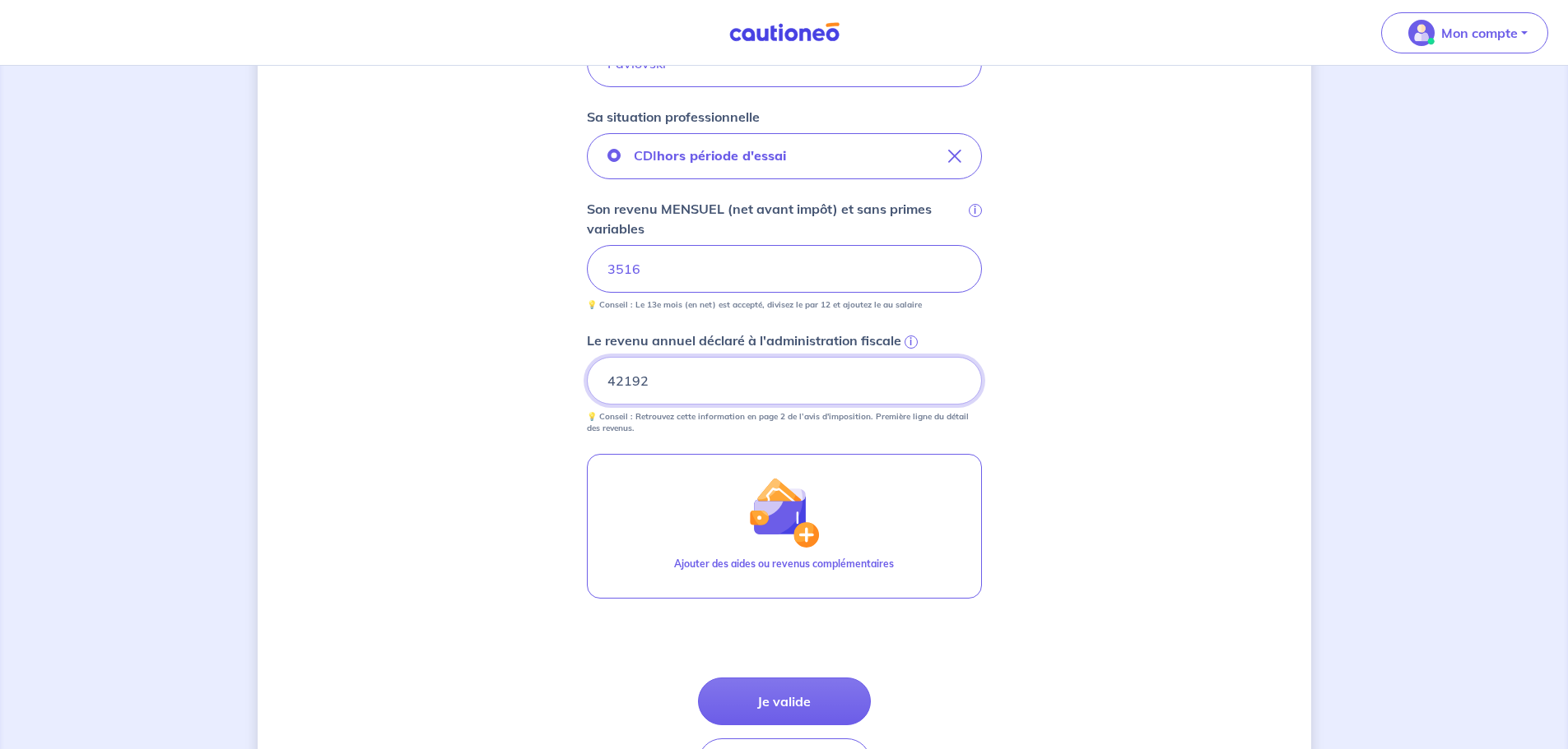
scroll to position [641, 0]
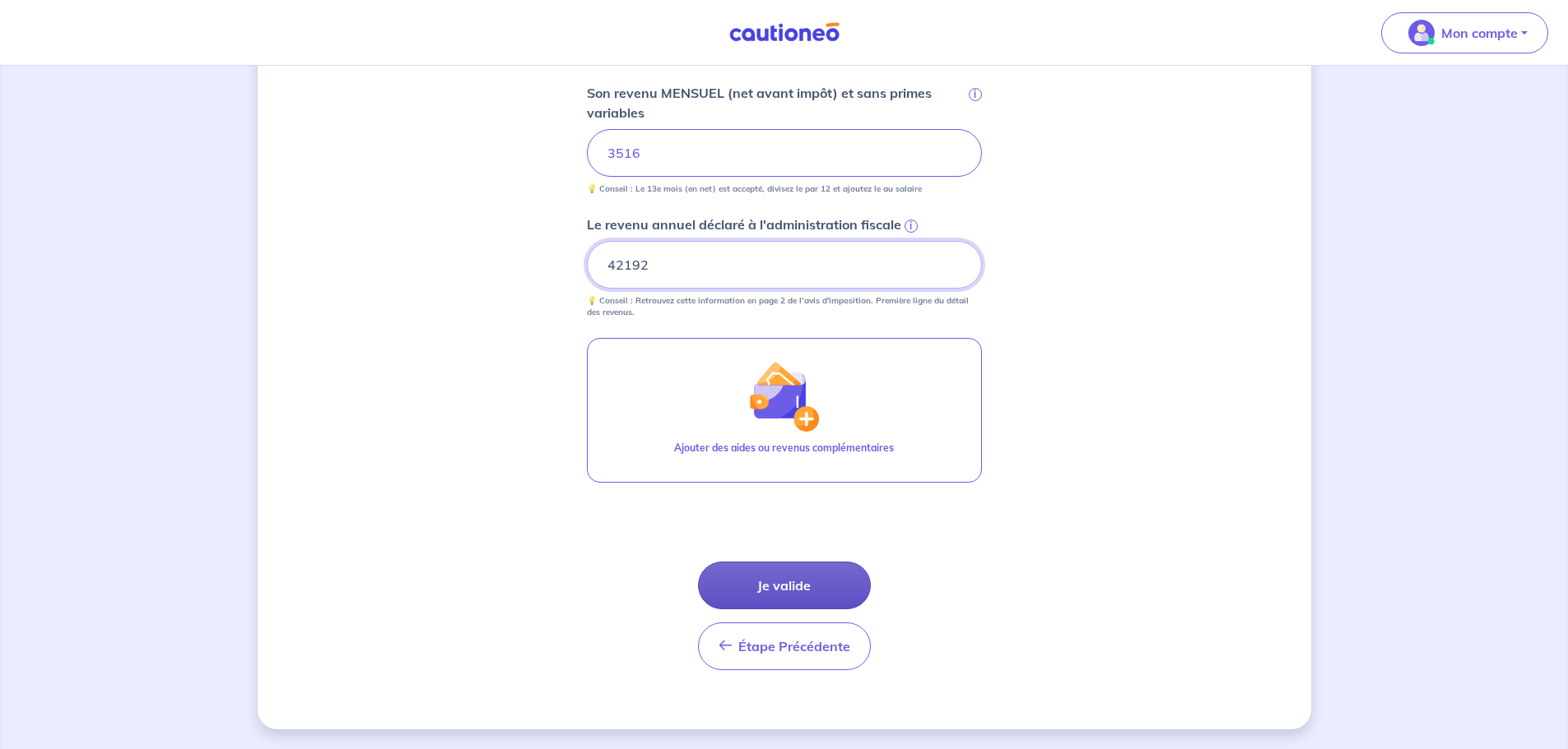
type input "42192"
click at [808, 595] on button "Je valide" at bounding box center [784, 586] width 172 height 48
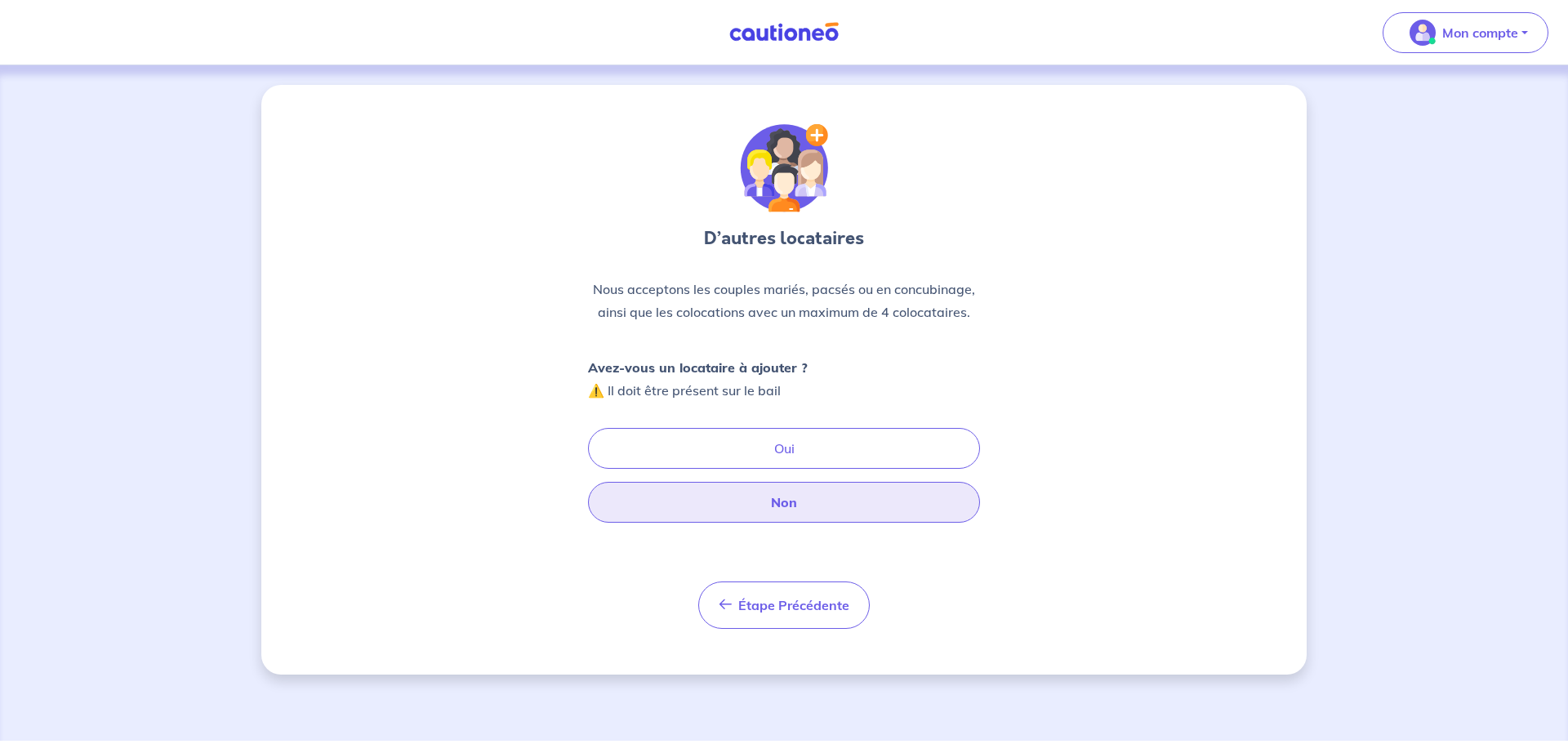
click at [796, 504] on button "Non" at bounding box center [784, 503] width 392 height 41
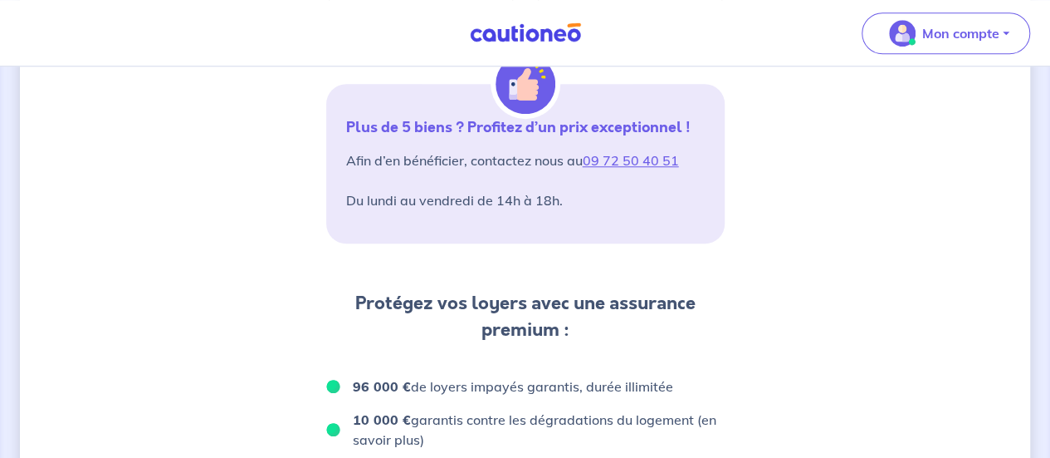
scroll to position [401, 0]
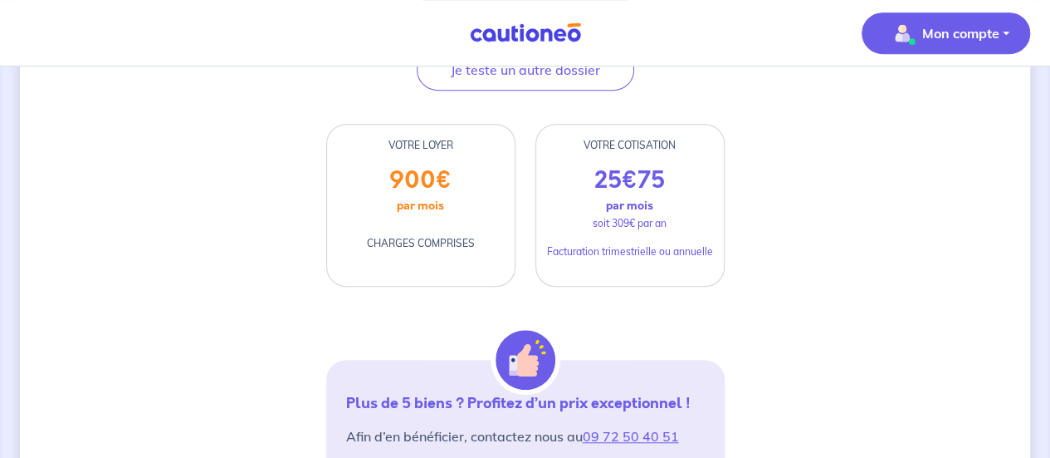
click at [898, 49] on button "Mon compte" at bounding box center [946, 33] width 169 height 42
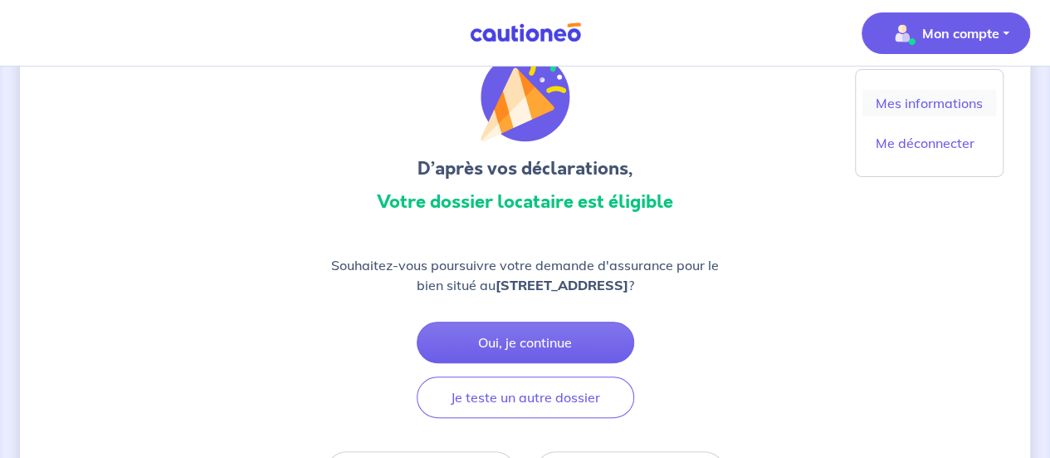
scroll to position [0, 0]
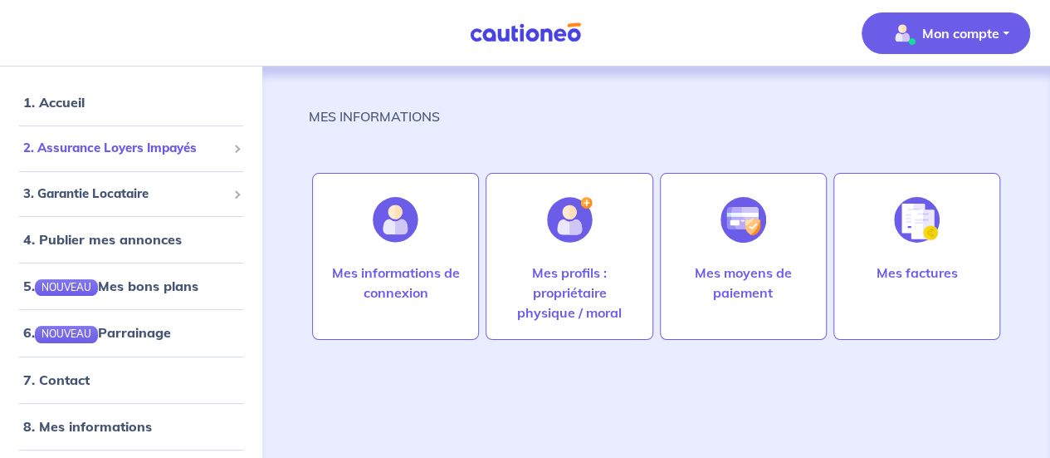
scroll to position [76, 0]
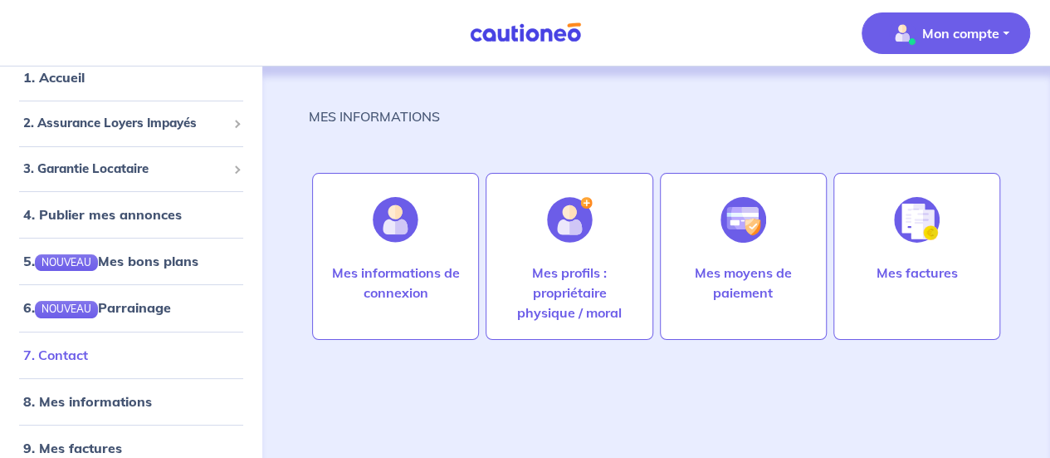
click at [88, 359] on link "7. Contact" at bounding box center [55, 354] width 65 height 17
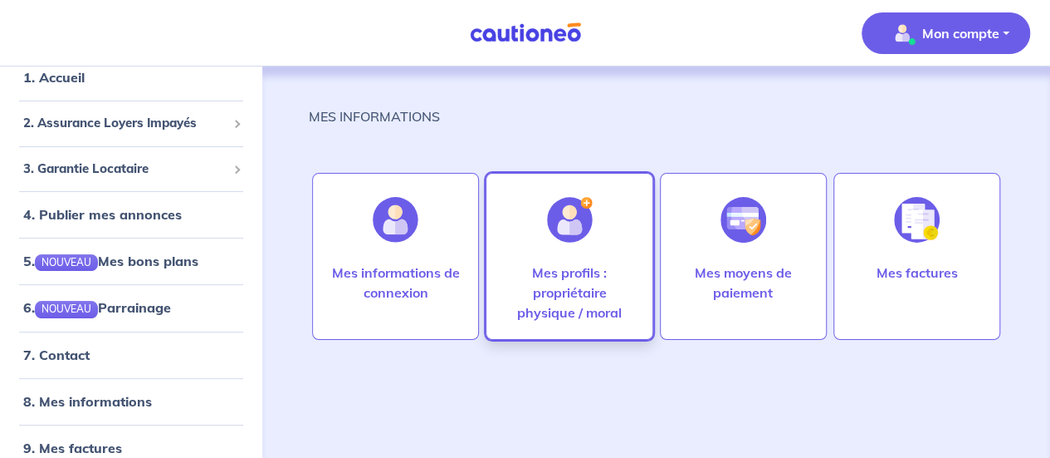
click at [575, 243] on div at bounding box center [570, 220] width 72 height 86
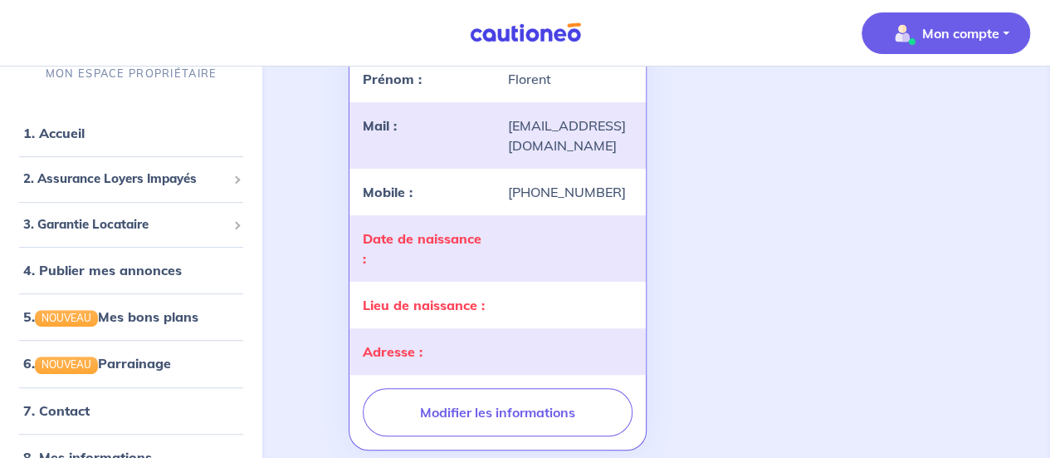
scroll to position [332, 0]
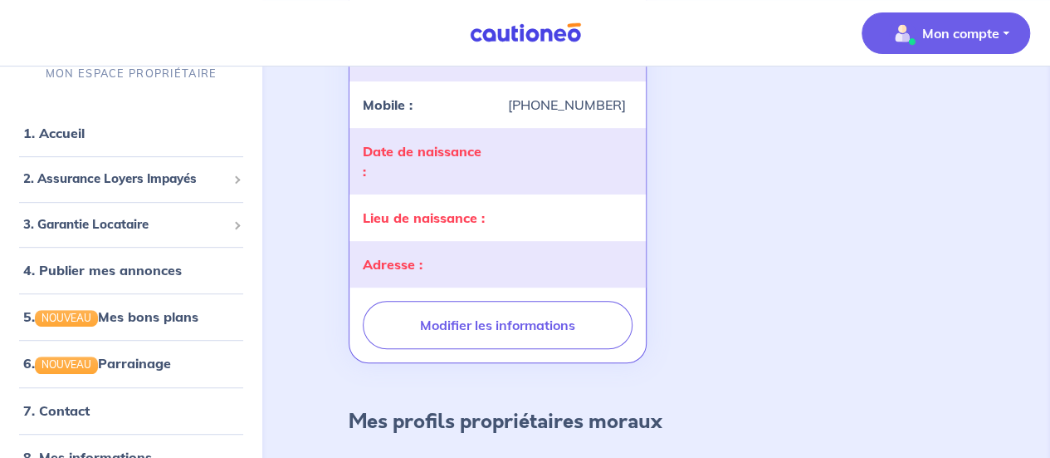
click at [484, 165] on div "Date de naissance :" at bounding box center [425, 161] width 144 height 40
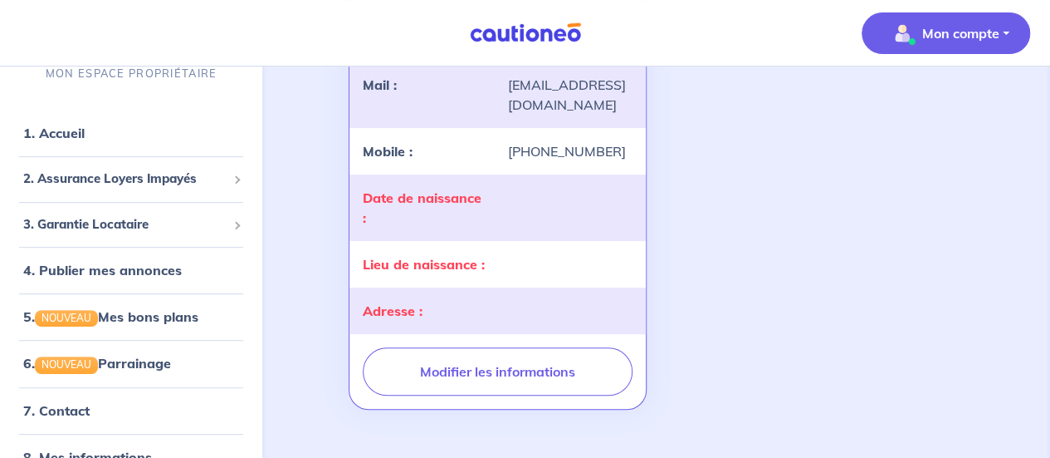
scroll to position [0, 0]
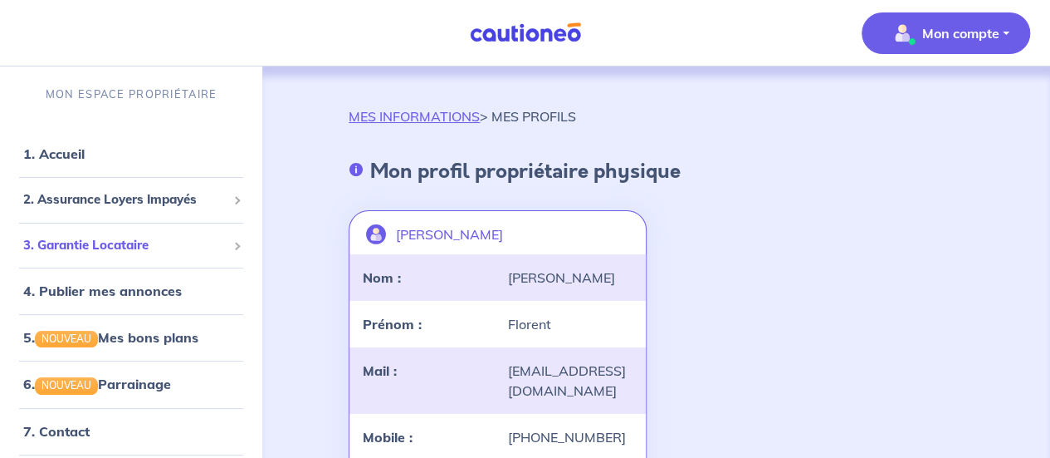
click at [159, 242] on span "3. Garantie Locataire" at bounding box center [124, 245] width 203 height 19
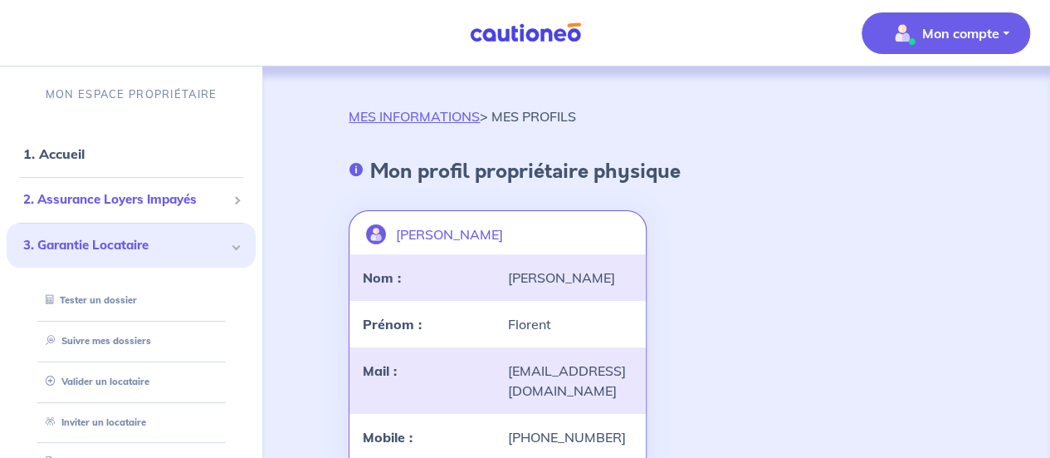
click at [162, 185] on div "2. Assurance Loyers Impayés" at bounding box center [131, 200] width 249 height 32
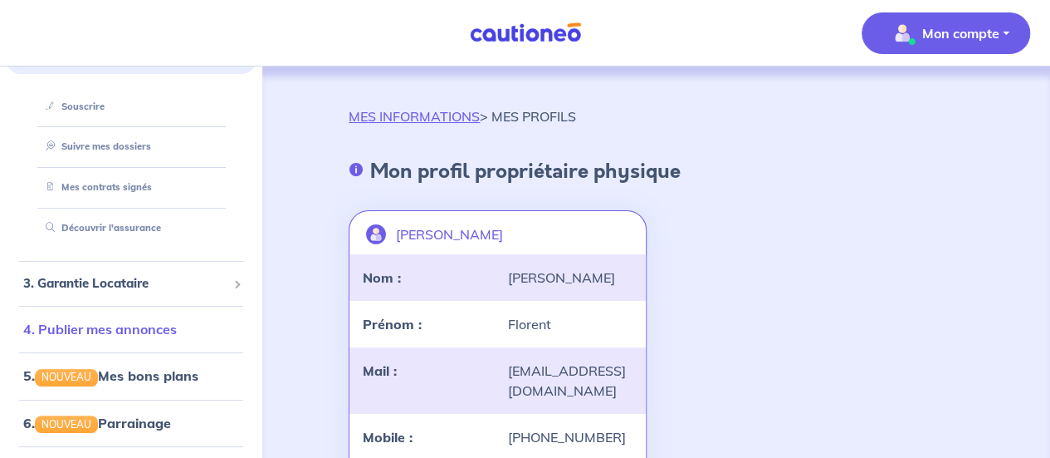
scroll to position [249, 0]
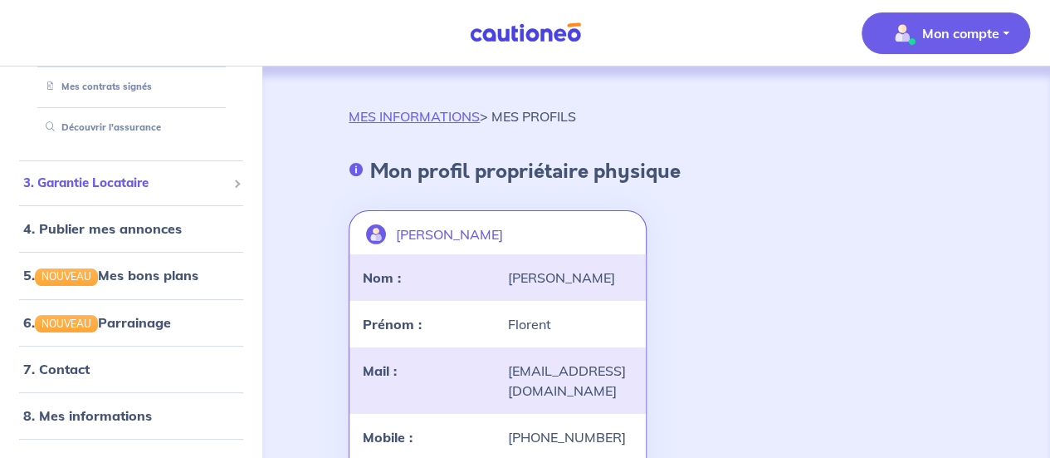
click at [148, 179] on span "3. Garantie Locataire" at bounding box center [124, 183] width 203 height 19
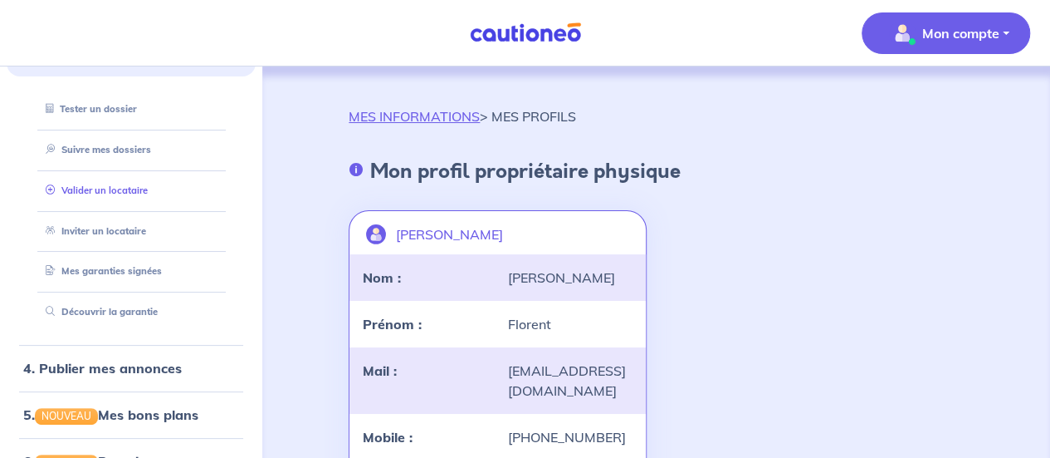
scroll to position [166, 0]
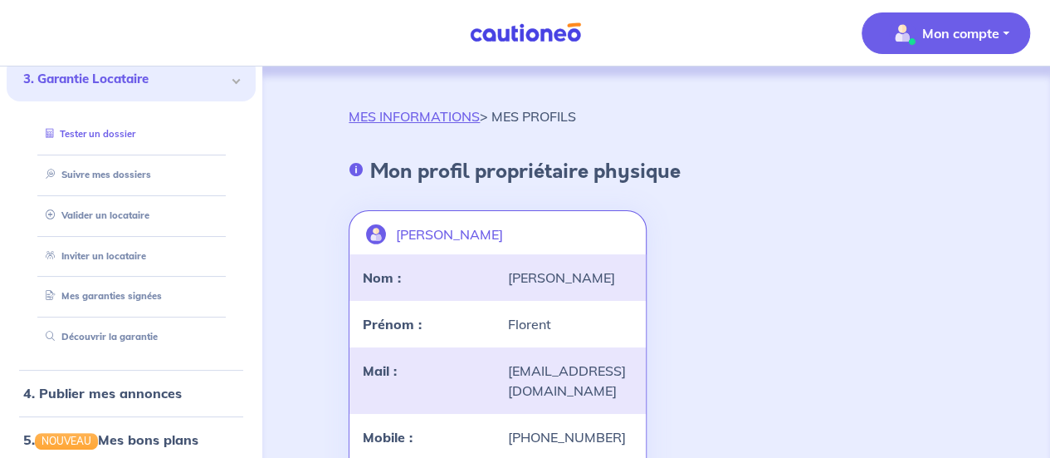
click at [106, 139] on link "Tester un dossier" at bounding box center [87, 134] width 96 height 12
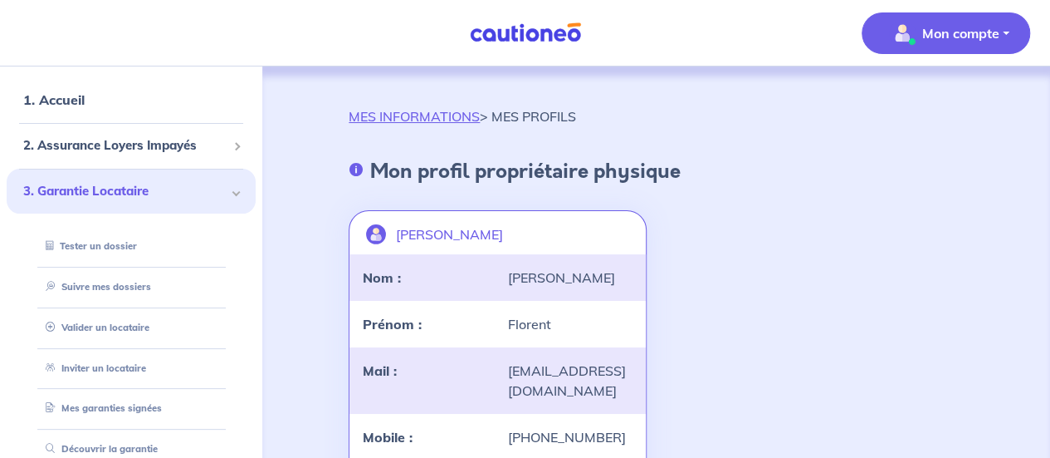
scroll to position [0, 0]
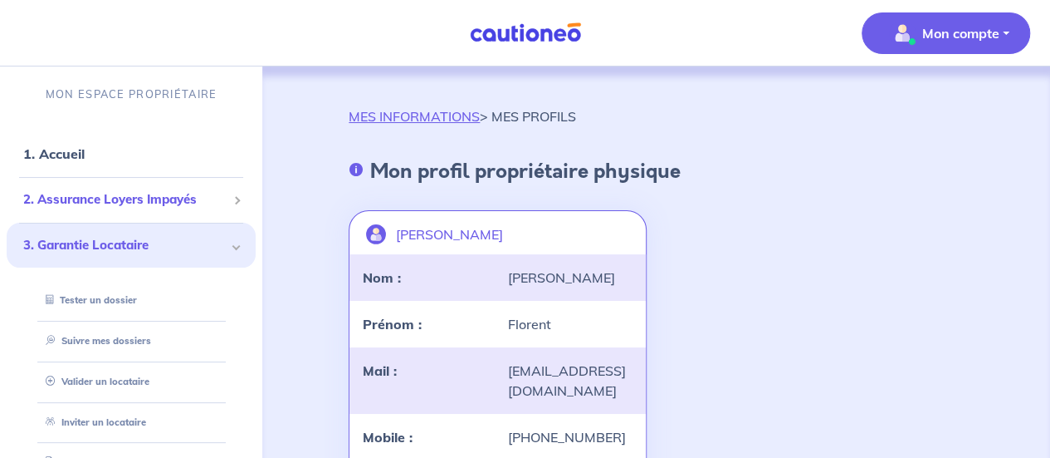
click at [106, 212] on div "2. Assurance Loyers Impayés" at bounding box center [131, 200] width 249 height 32
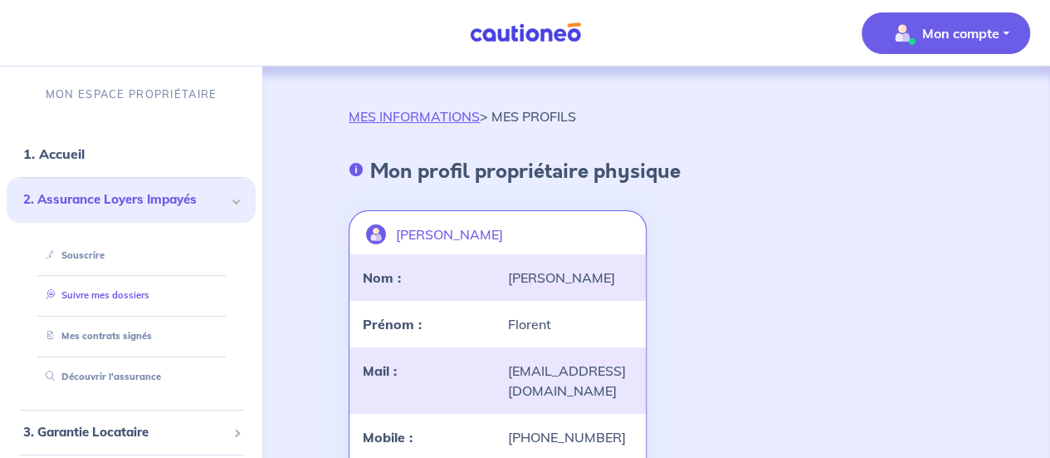
click at [115, 298] on link "Suivre mes dossiers" at bounding box center [94, 295] width 110 height 12
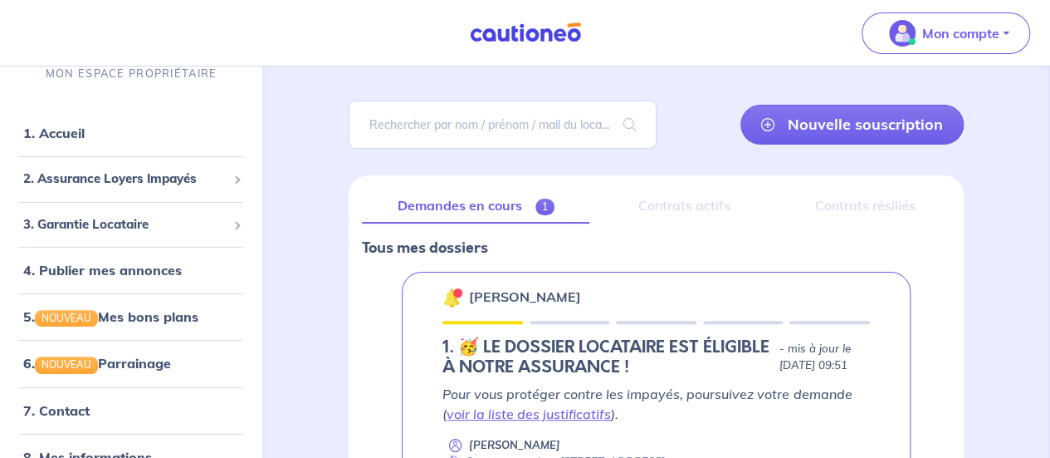
scroll to position [249, 0]
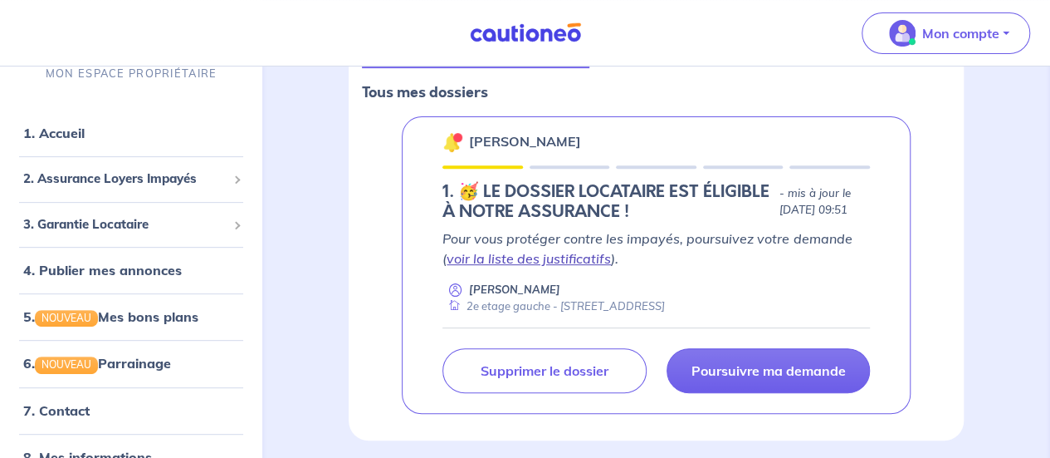
click at [560, 262] on link "voir la liste des justificatifs" at bounding box center [529, 258] width 164 height 17
